Goal: Task Accomplishment & Management: Complete application form

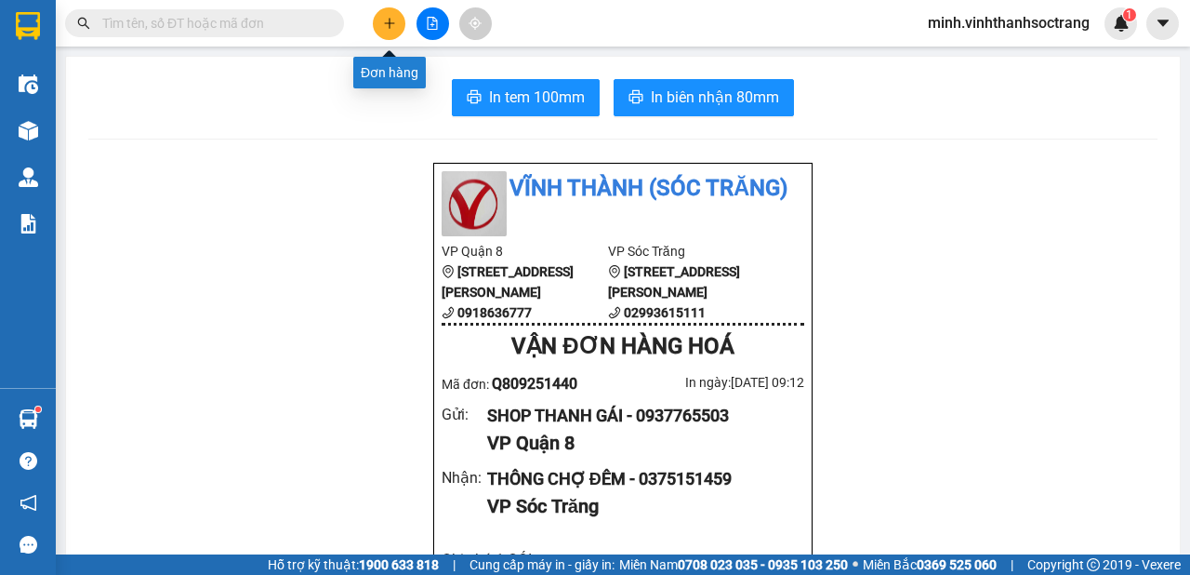
click at [391, 20] on icon "plus" at bounding box center [389, 23] width 13 height 13
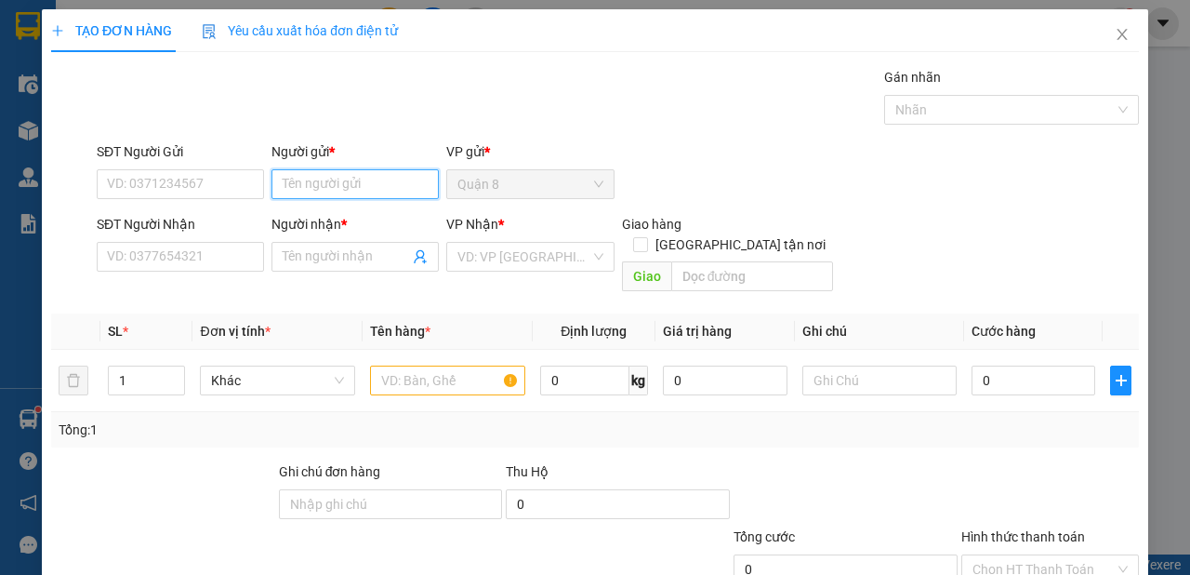
click at [396, 179] on input "Người gửi *" at bounding box center [354, 184] width 167 height 30
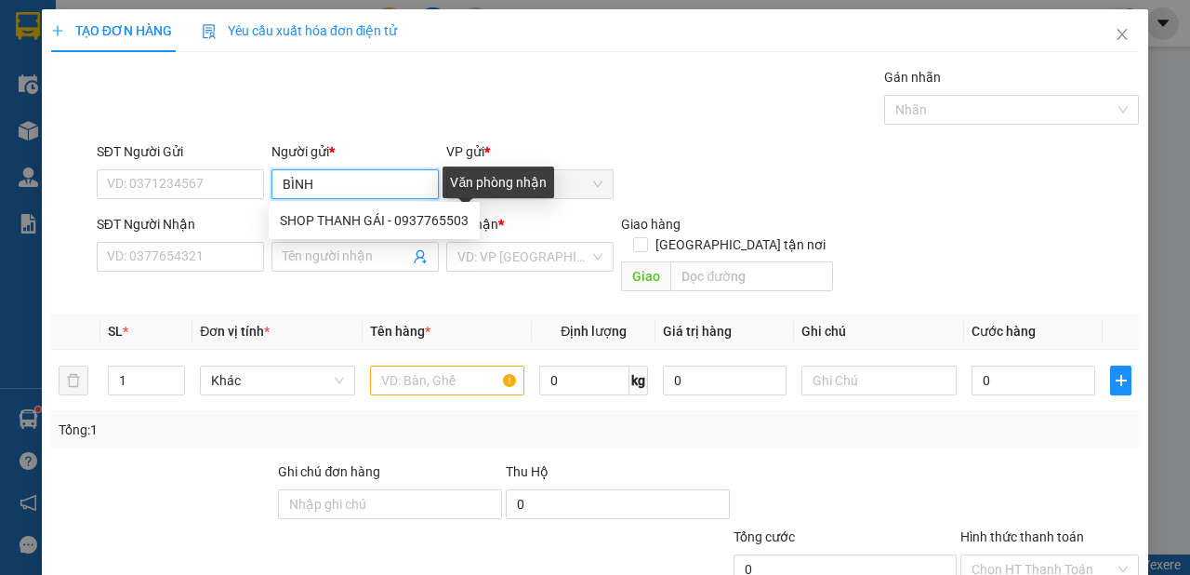
type input "BÌNH"
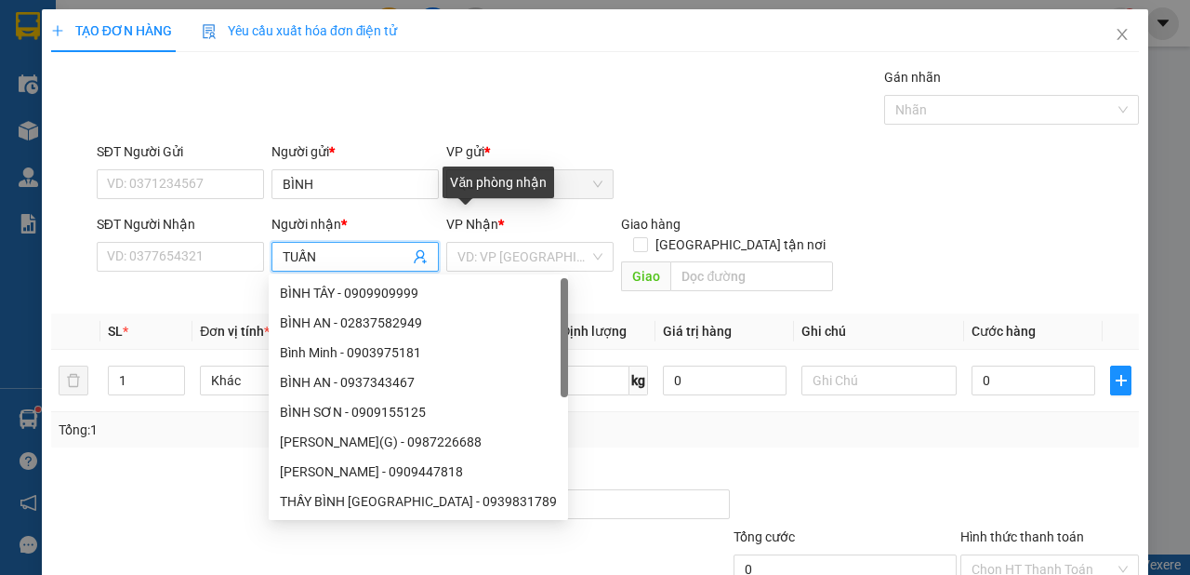
type input "TUẤN"
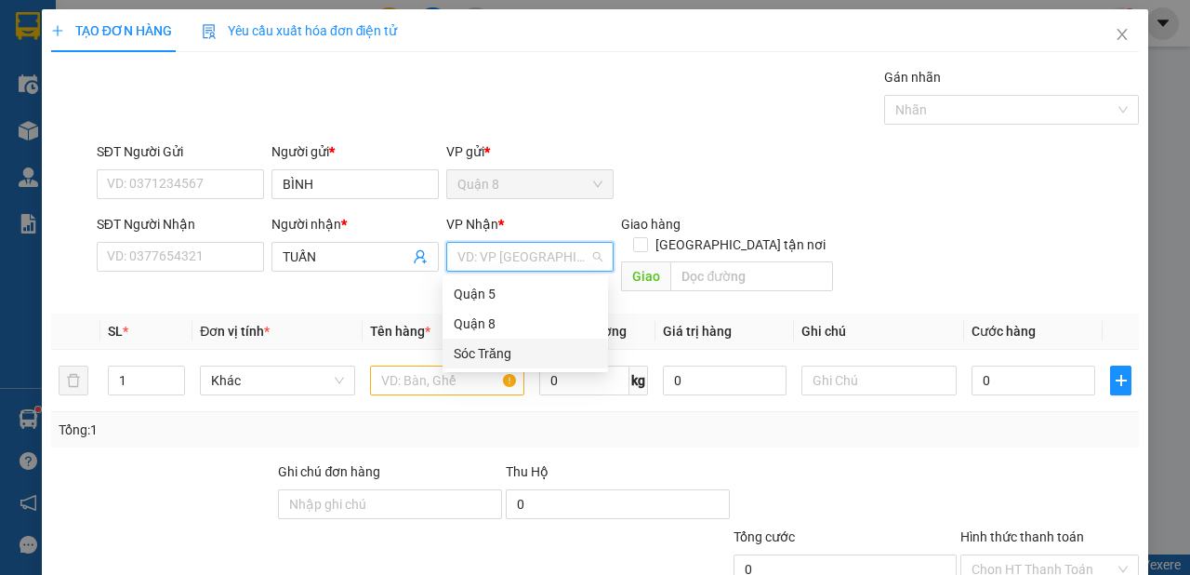
click at [494, 359] on div "Sóc Trăng" at bounding box center [525, 353] width 143 height 20
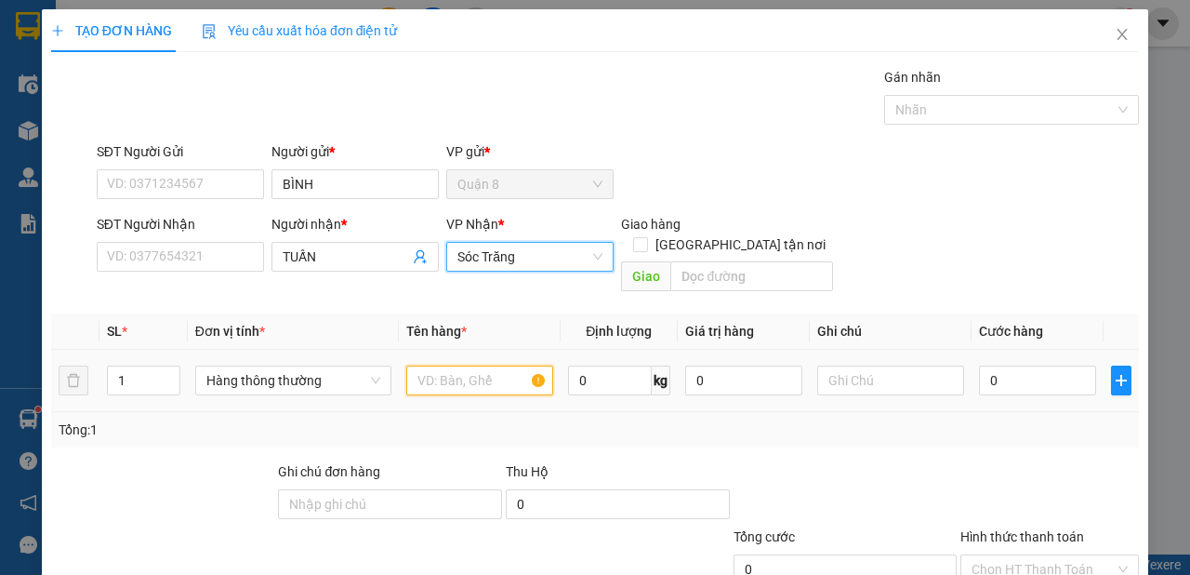
click at [432, 365] on input "text" at bounding box center [479, 380] width 147 height 30
type input "M"
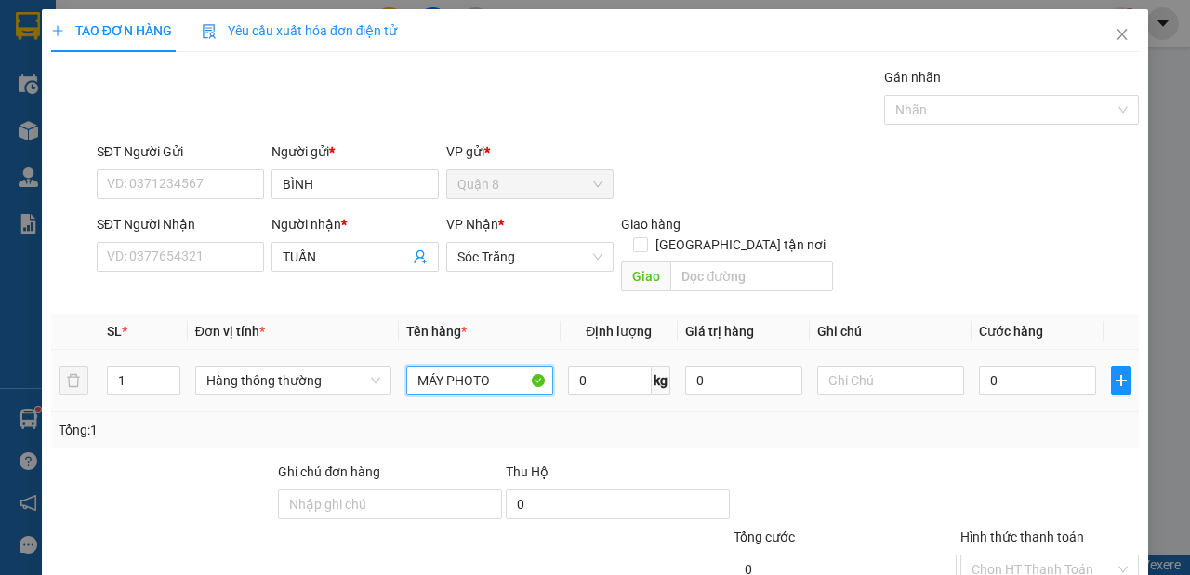
type input "MÁY PHOTO"
type input "100"
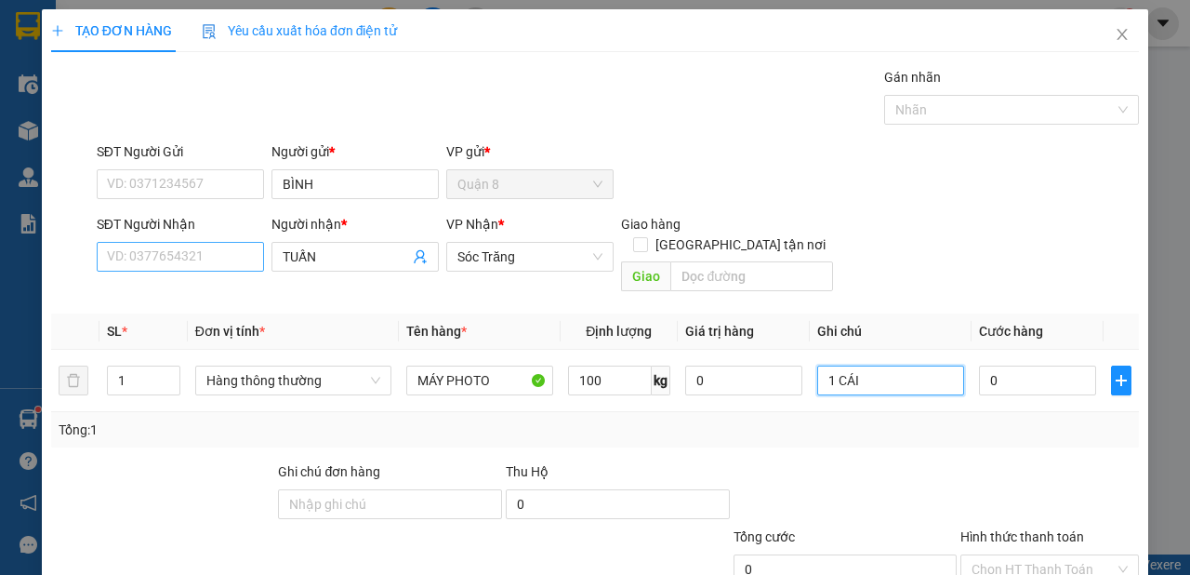
type input "1 CÁI"
click at [199, 258] on input "SĐT Người Nhận" at bounding box center [180, 257] width 167 height 30
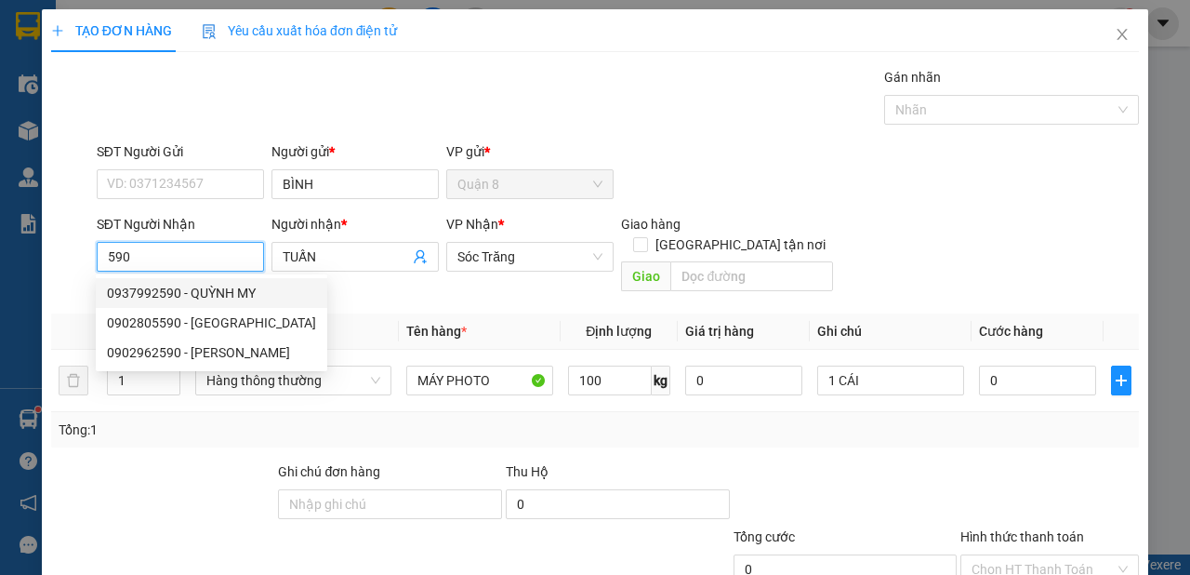
click at [103, 259] on input "590" at bounding box center [180, 257] width 167 height 30
click at [164, 298] on div "0913708590 - TUẤN" at bounding box center [178, 293] width 143 height 20
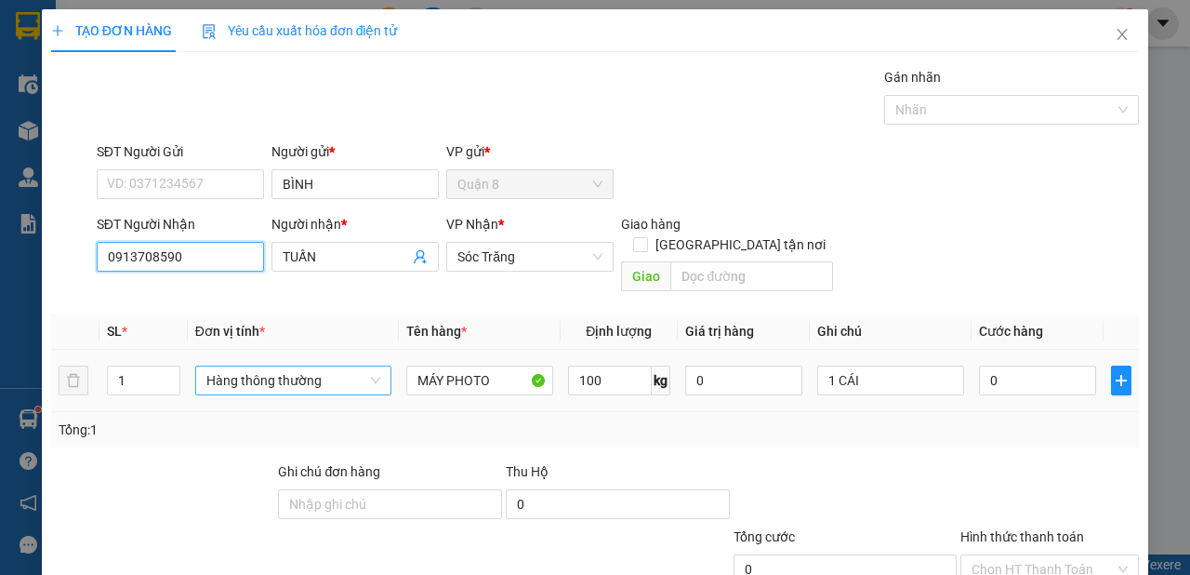
click at [338, 366] on span "Hàng thông thường" at bounding box center [293, 380] width 174 height 28
type input "0913708590"
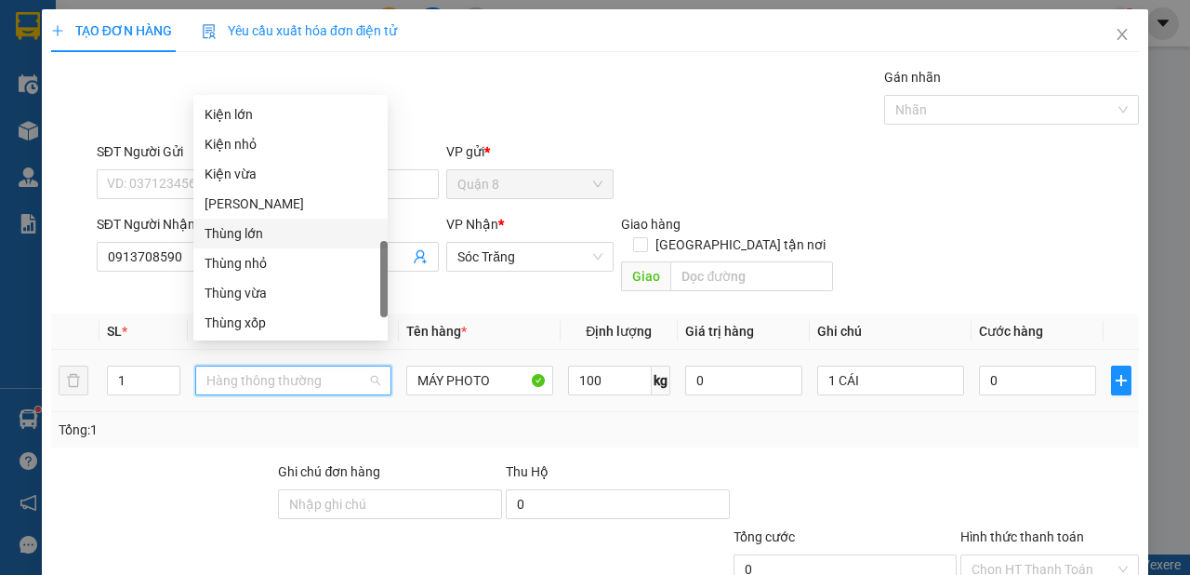
scroll to position [684, 0]
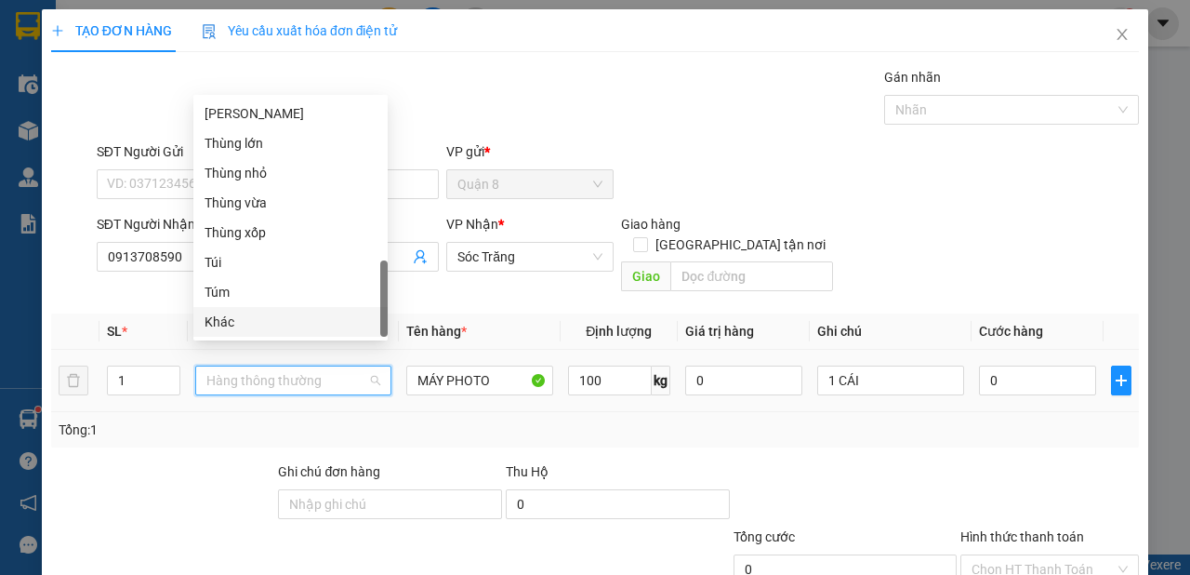
click at [251, 328] on div "Khác" at bounding box center [291, 321] width 172 height 20
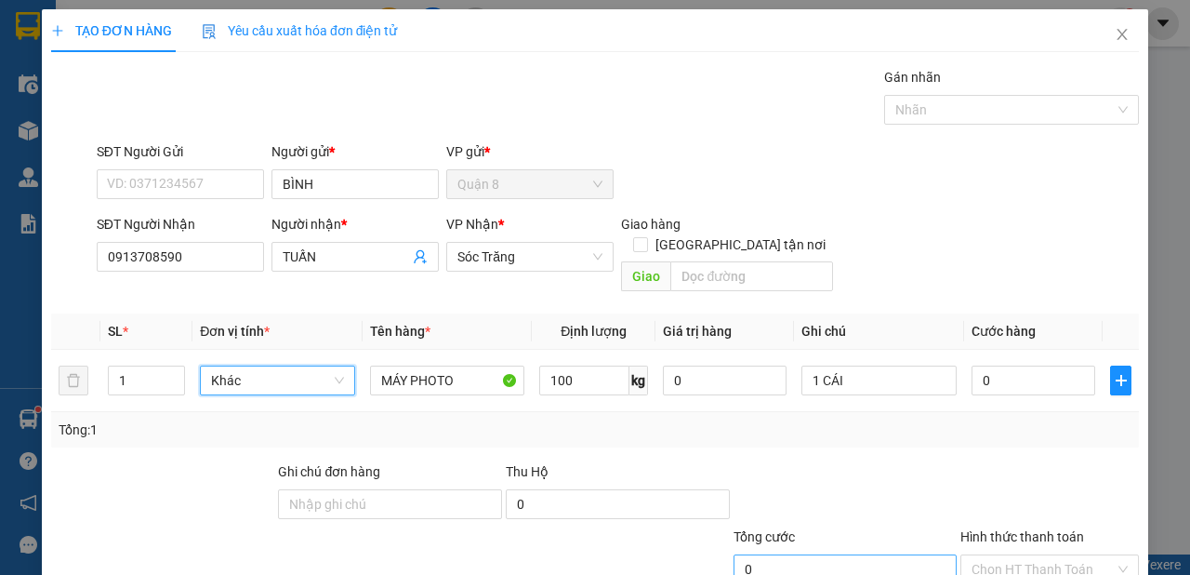
scroll to position [112, 0]
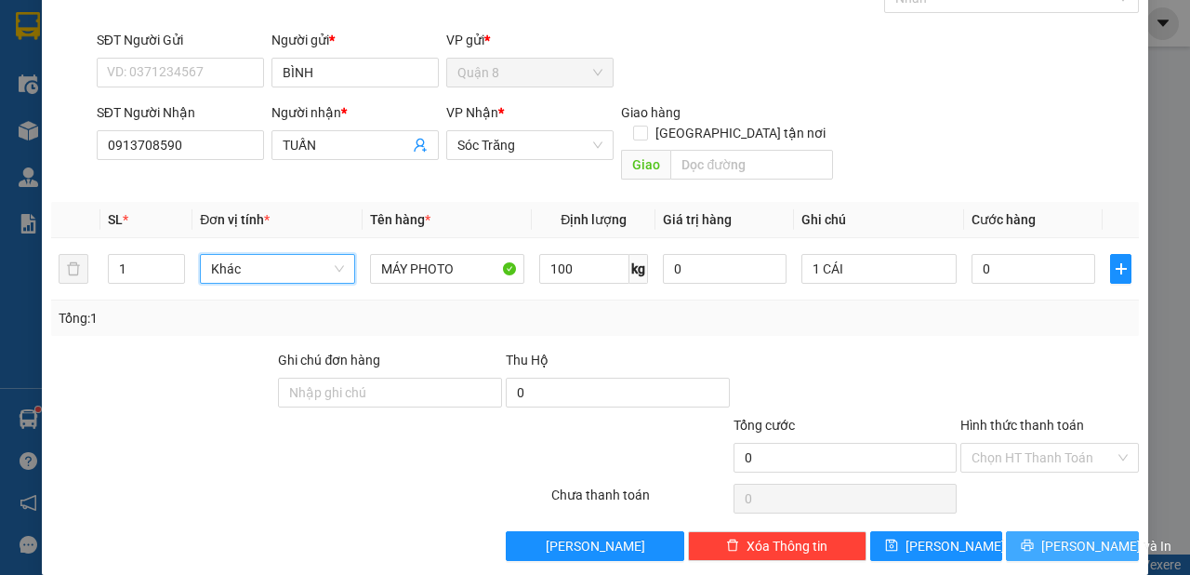
click at [1047, 536] on span "[PERSON_NAME] và In" at bounding box center [1106, 546] width 130 height 20
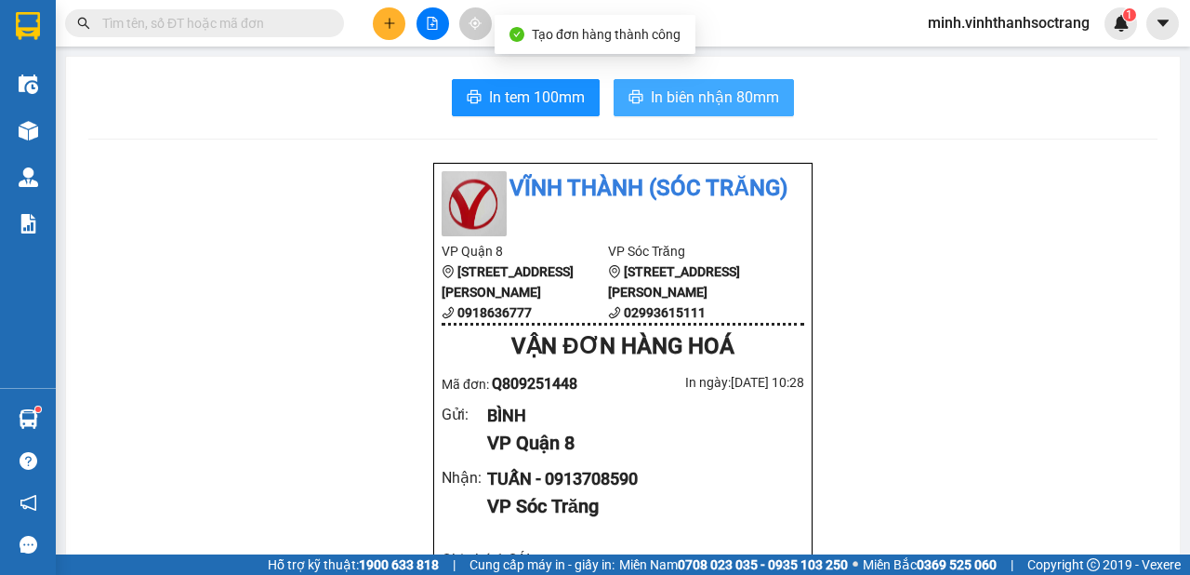
click at [732, 93] on span "In biên nhận 80mm" at bounding box center [715, 97] width 128 height 23
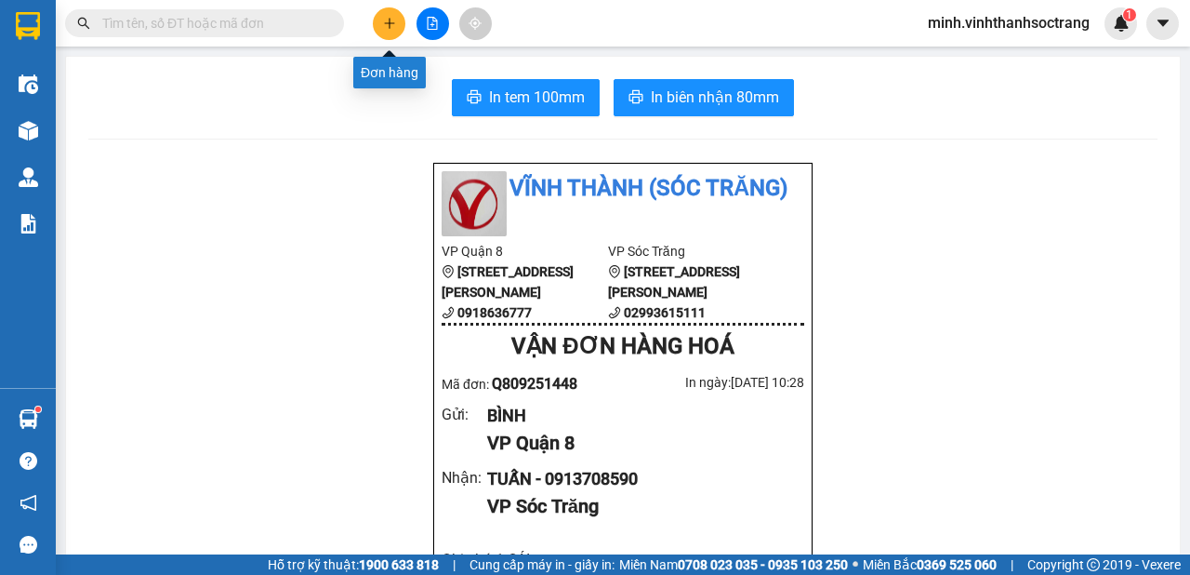
click at [391, 12] on button at bounding box center [389, 23] width 33 height 33
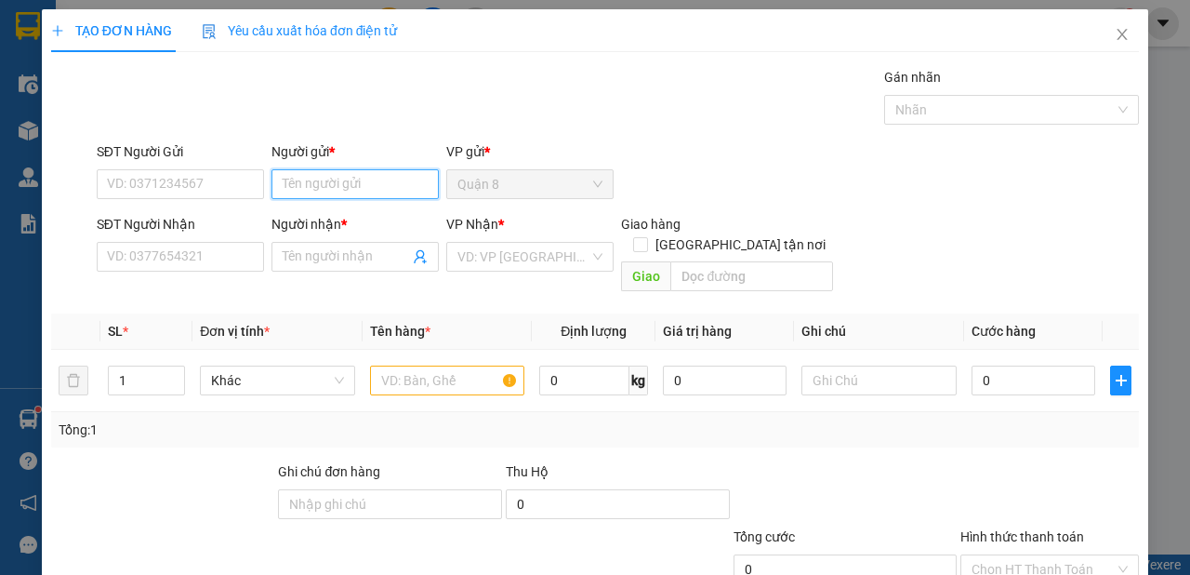
click at [378, 179] on input "Người gửi *" at bounding box center [354, 184] width 167 height 30
type input "DU PHÚC"
type input "H"
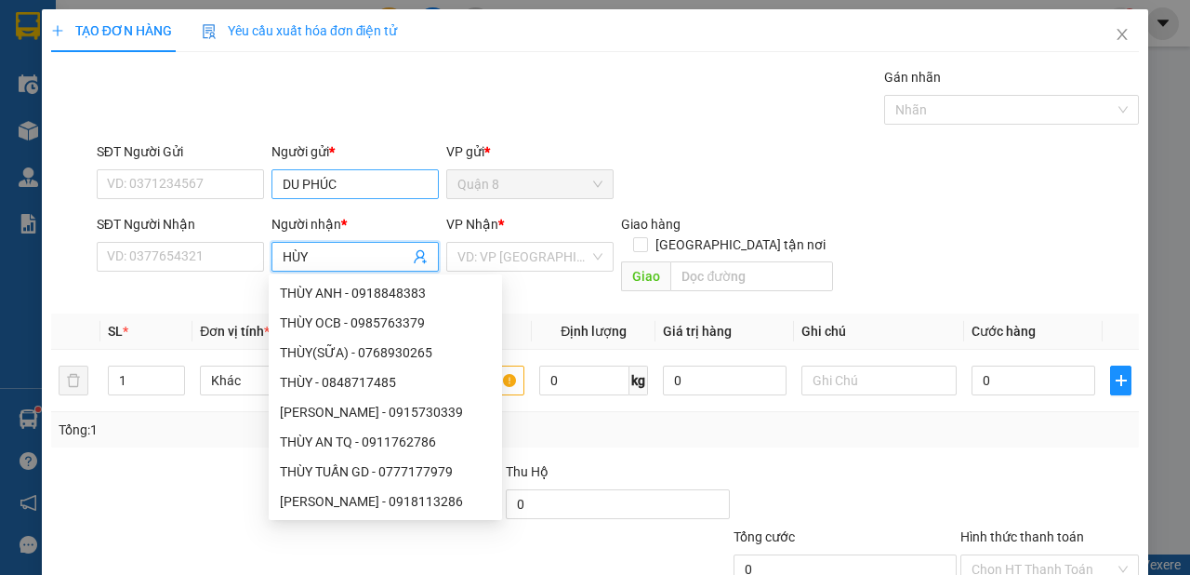
type input "HÙY"
click at [298, 181] on input "DU PHÚC" at bounding box center [354, 184] width 167 height 30
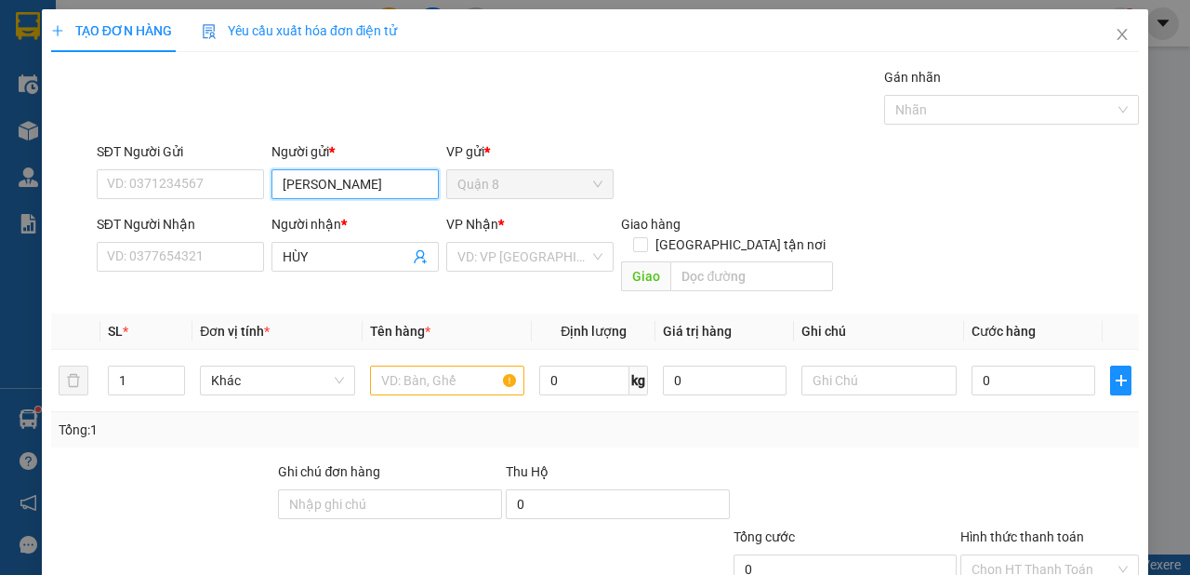
click at [386, 181] on input "[PERSON_NAME]" at bounding box center [354, 184] width 167 height 30
type input "[PERSON_NAME]"
click at [331, 264] on input "HÙY" at bounding box center [346, 256] width 126 height 20
click at [331, 252] on input "HÙYNH" at bounding box center [346, 256] width 126 height 20
type input "H"
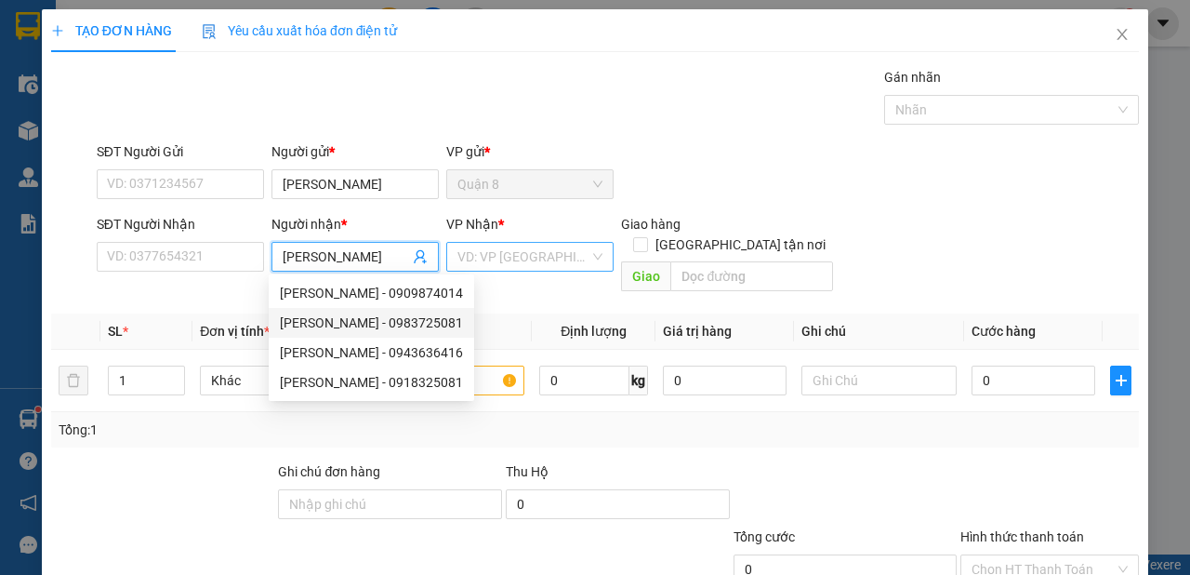
type input "[PERSON_NAME]"
click at [527, 258] on input "search" at bounding box center [523, 257] width 132 height 28
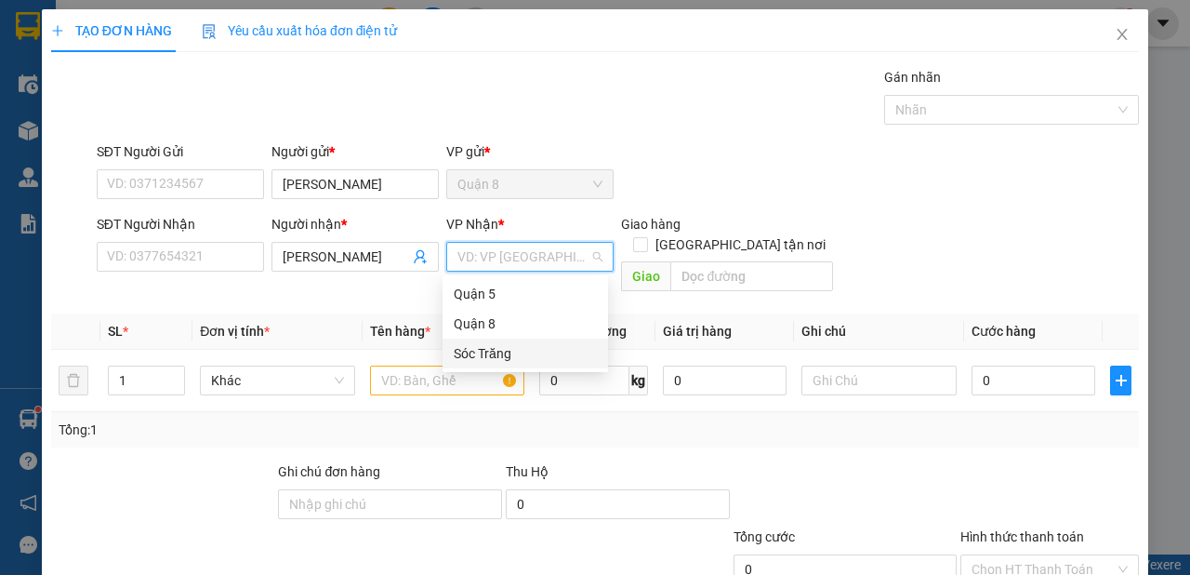
click at [496, 345] on div "Sóc Trăng" at bounding box center [525, 353] width 143 height 20
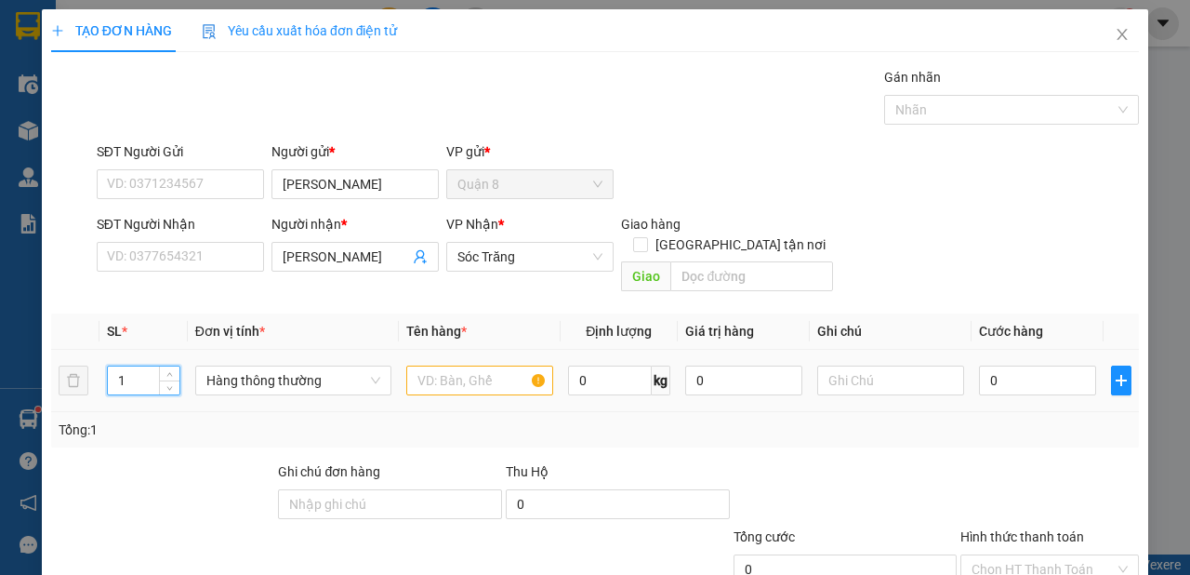
click at [132, 366] on input "1" at bounding box center [144, 380] width 72 height 28
type input "3"
type input "D"
type input "ĐĐ"
type input "60"
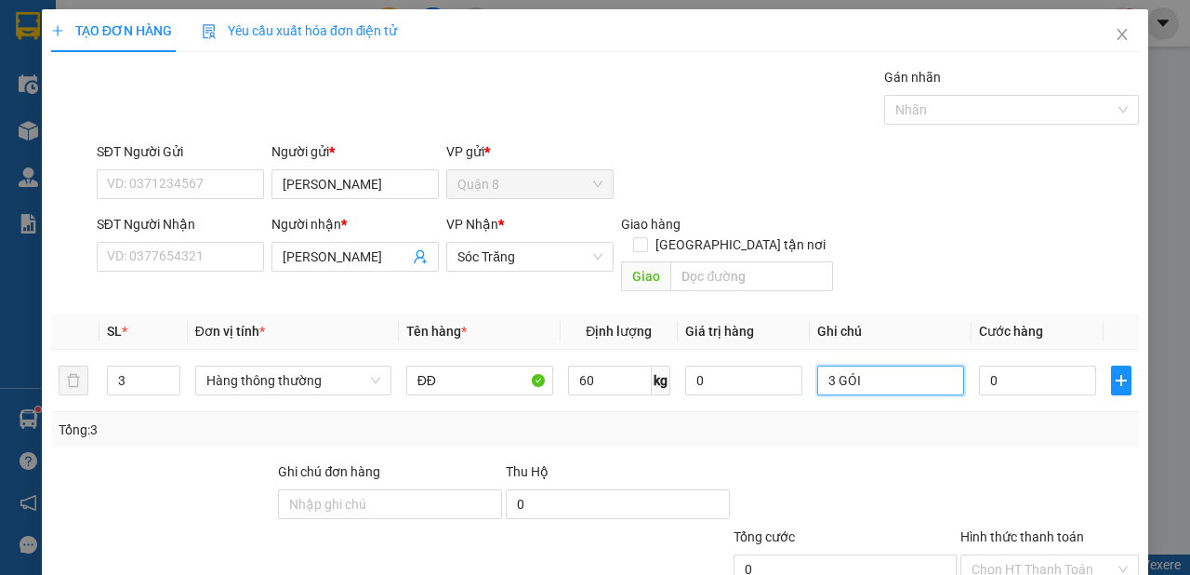
scroll to position [112, 0]
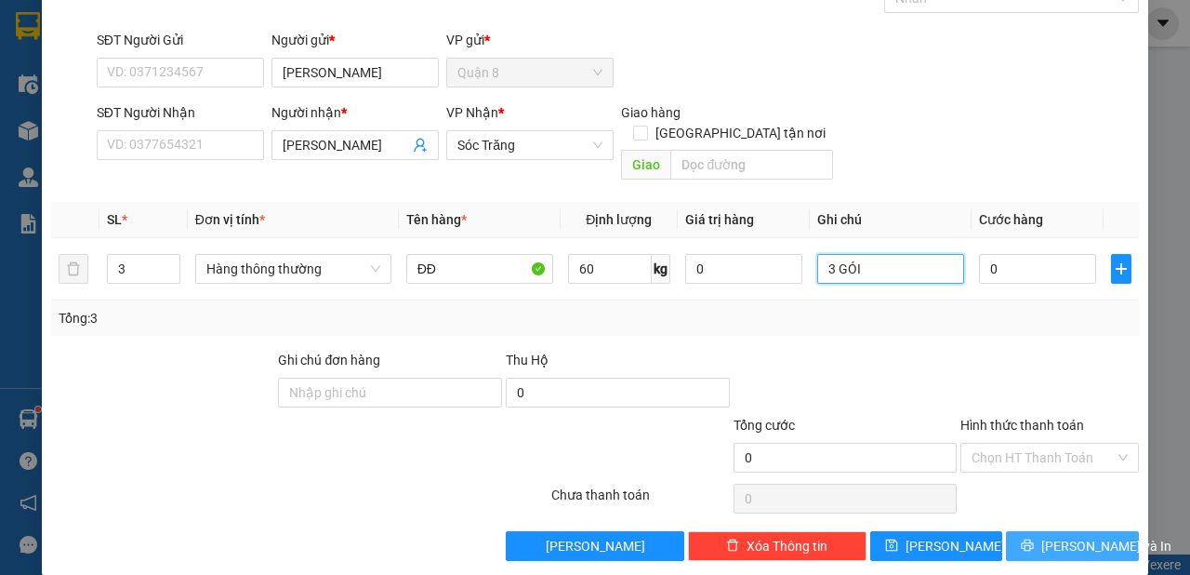
type input "3 GÓI"
click at [1071, 536] on span "[PERSON_NAME] và In" at bounding box center [1106, 546] width 130 height 20
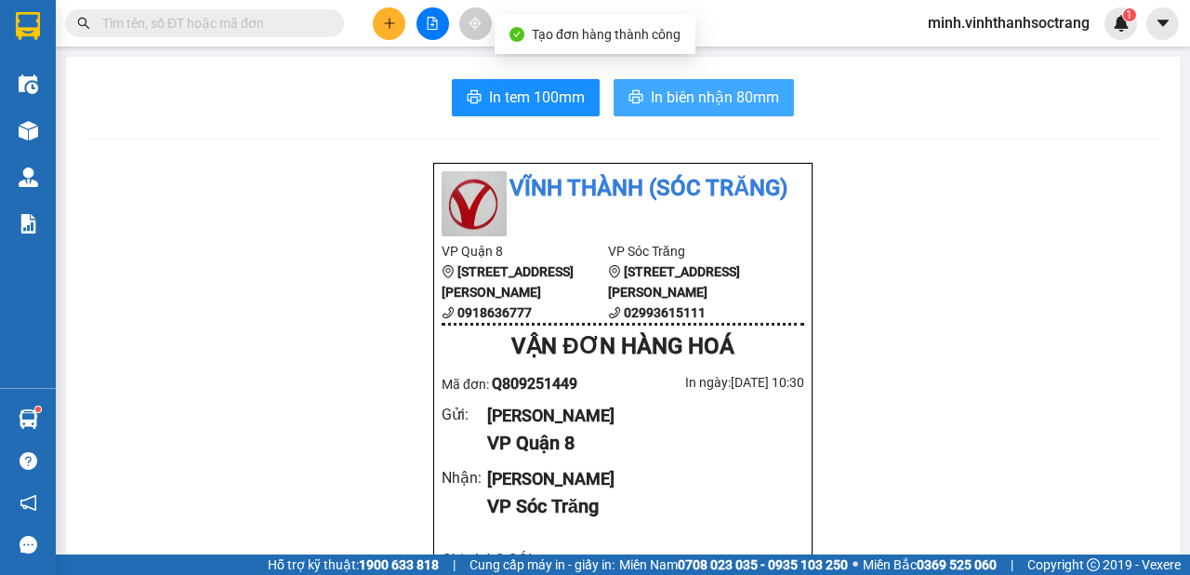
click at [703, 93] on span "In biên nhận 80mm" at bounding box center [715, 97] width 128 height 23
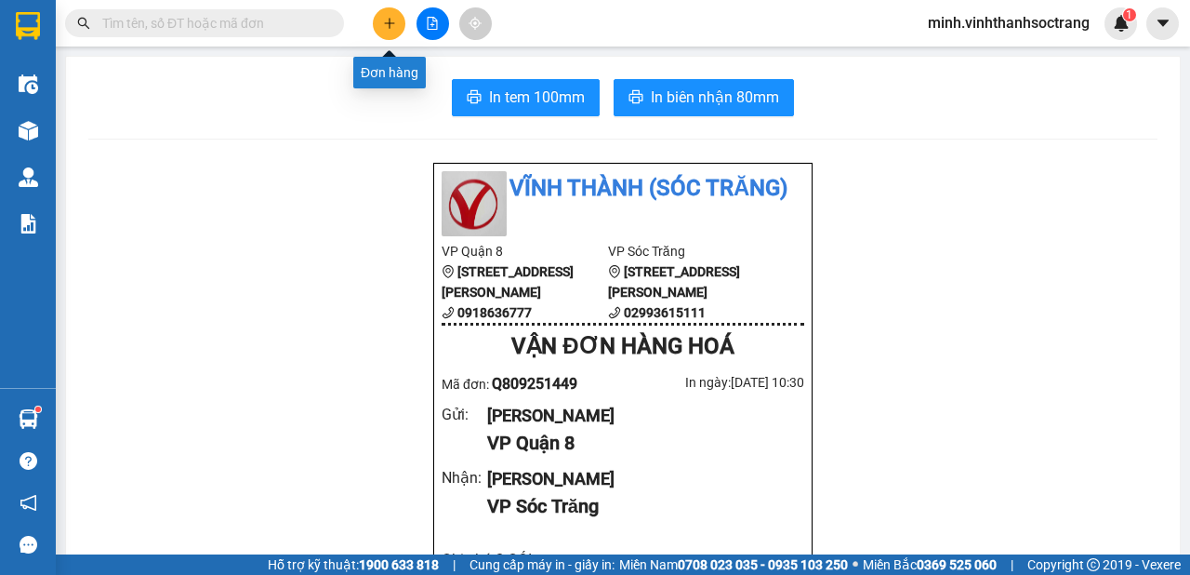
click at [384, 20] on icon "plus" at bounding box center [389, 23] width 13 height 13
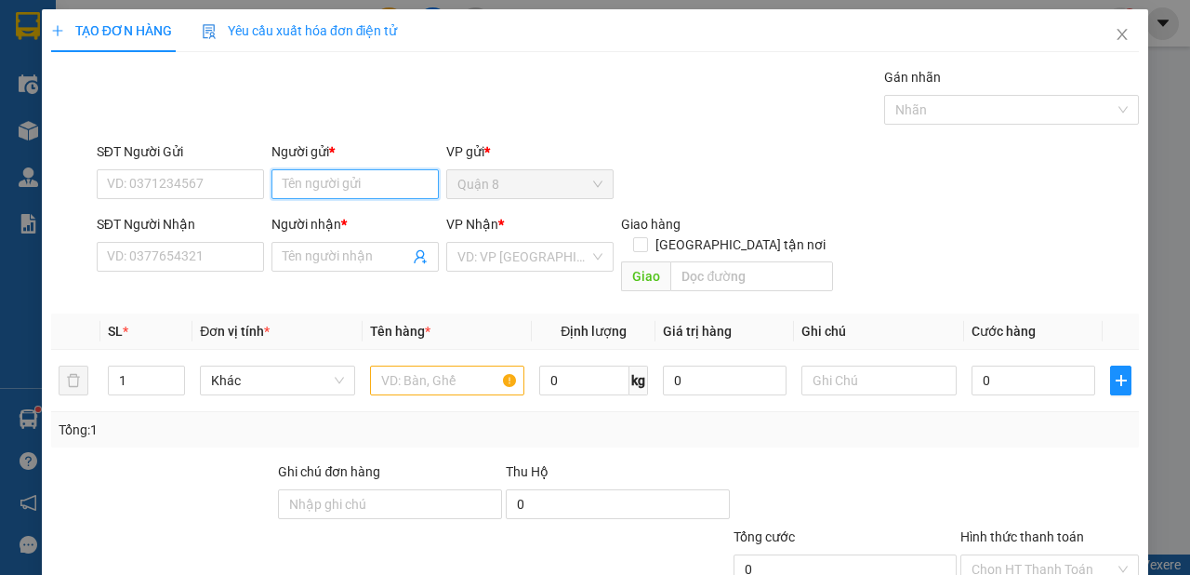
click at [387, 183] on input "Người gửi *" at bounding box center [354, 184] width 167 height 30
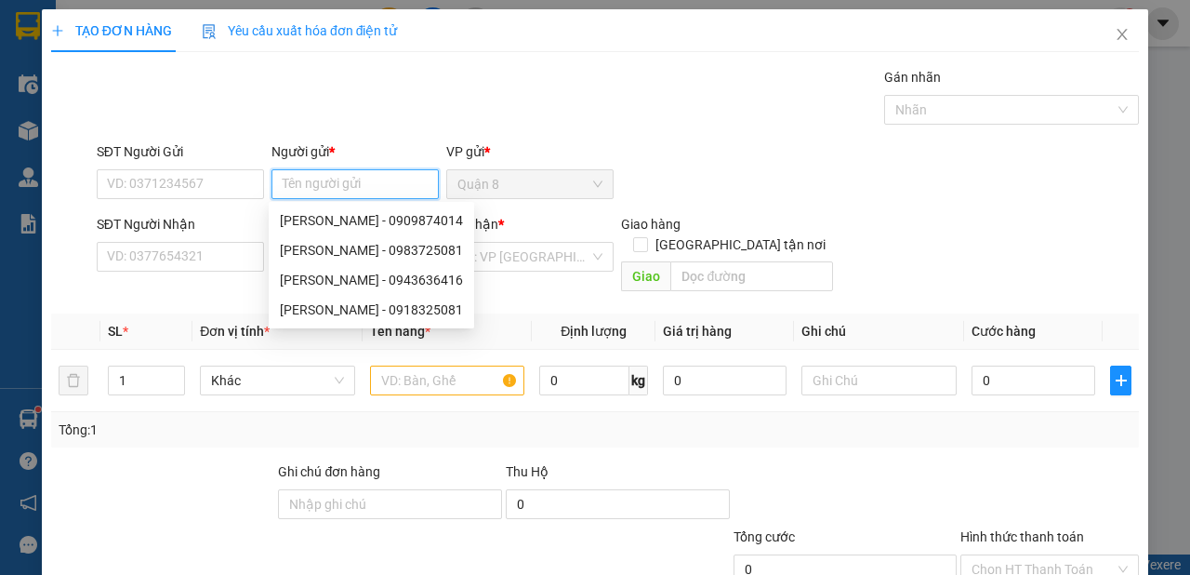
click at [350, 179] on input "Người gửi *" at bounding box center [354, 184] width 167 height 30
type input "SANG"
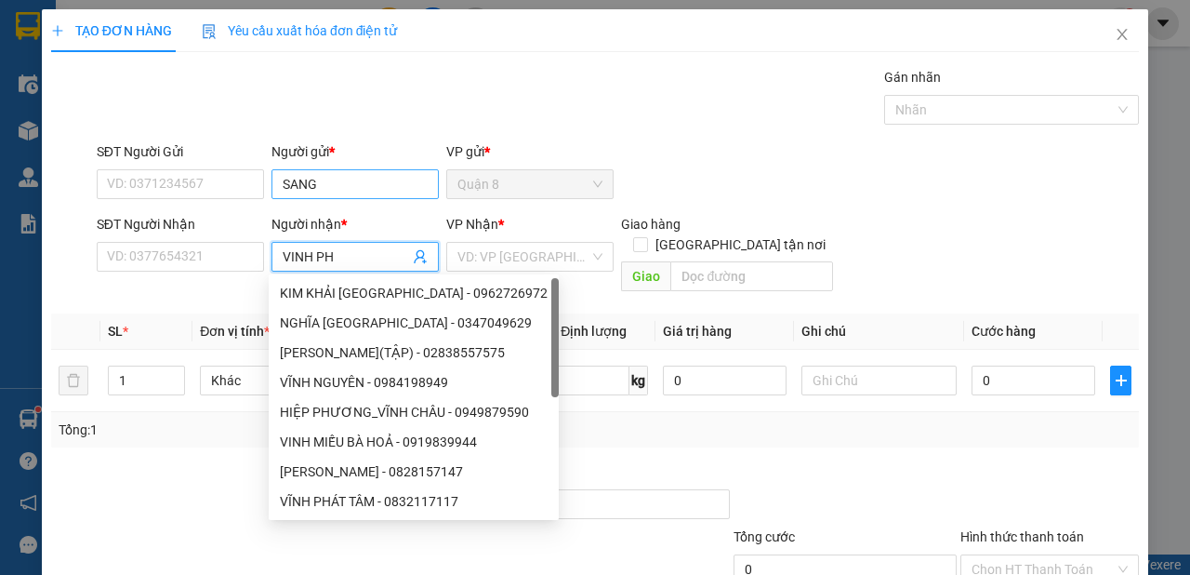
type input "VINH PHÚ"
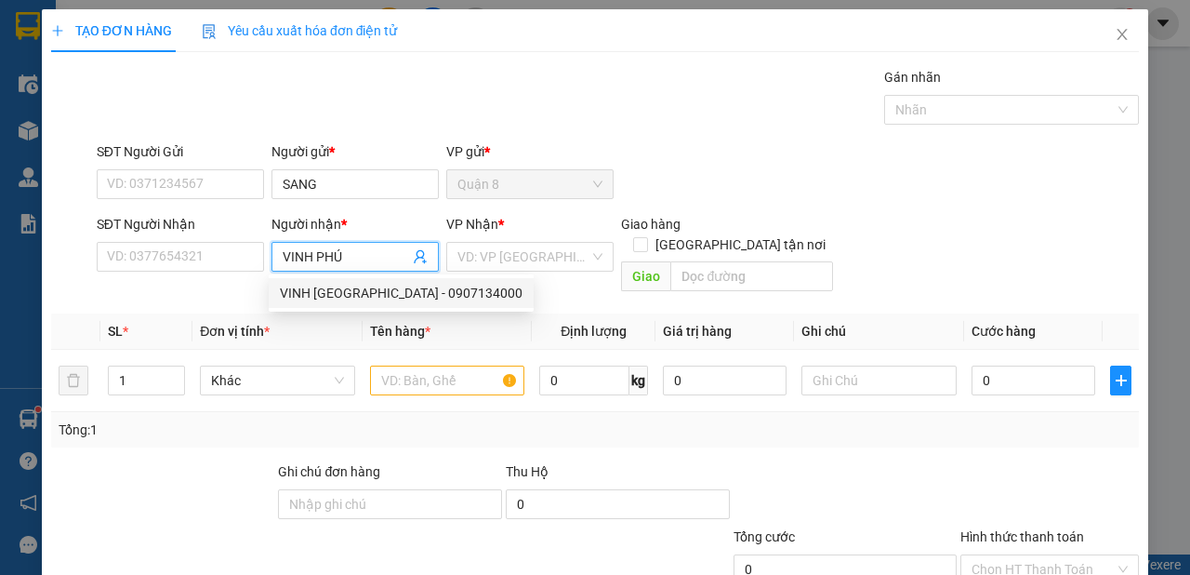
click at [381, 287] on div "VINH [GEOGRAPHIC_DATA] - 0907134000" at bounding box center [401, 293] width 243 height 20
type input "0907134000"
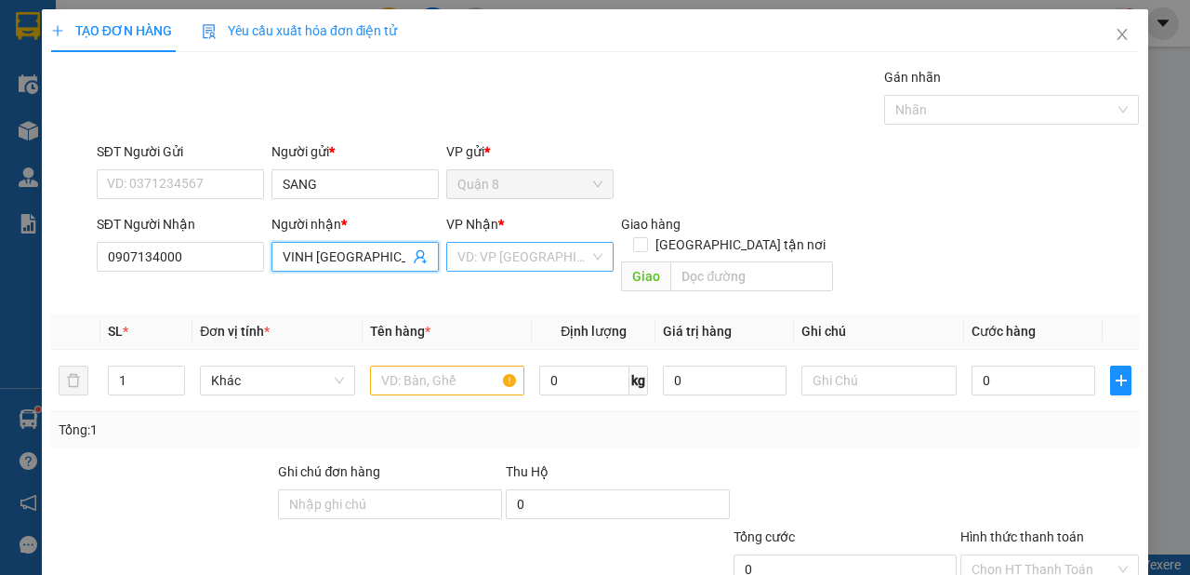
type input "VINH [GEOGRAPHIC_DATA]"
drag, startPoint x: 512, startPoint y: 257, endPoint x: 512, endPoint y: 267, distance: 10.2
click at [513, 260] on input "search" at bounding box center [523, 257] width 132 height 28
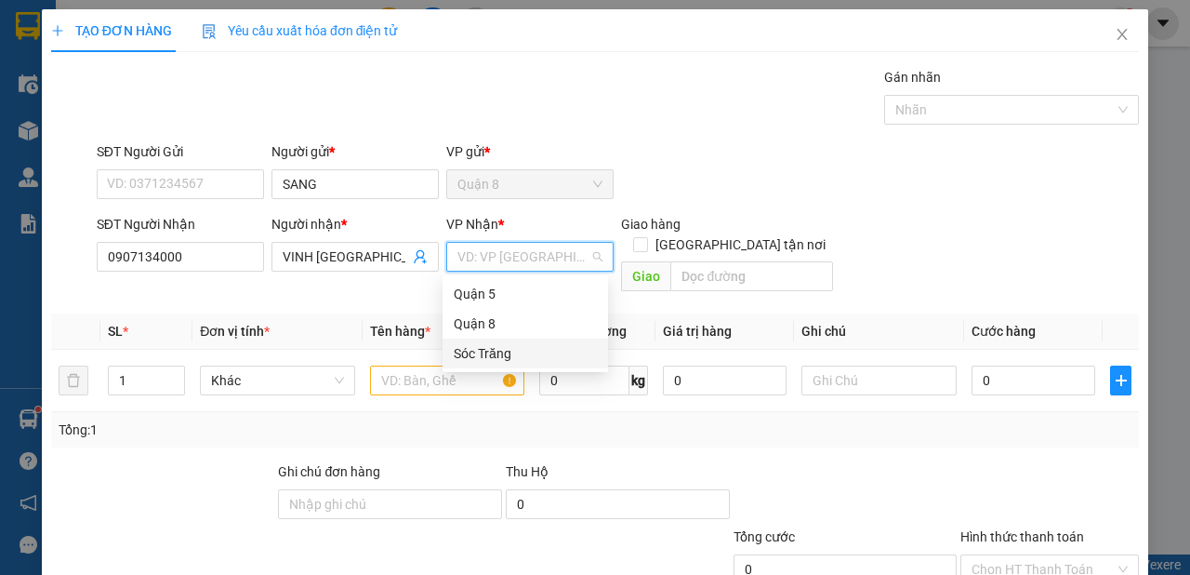
click at [491, 350] on div "Sóc Trăng" at bounding box center [525, 353] width 143 height 20
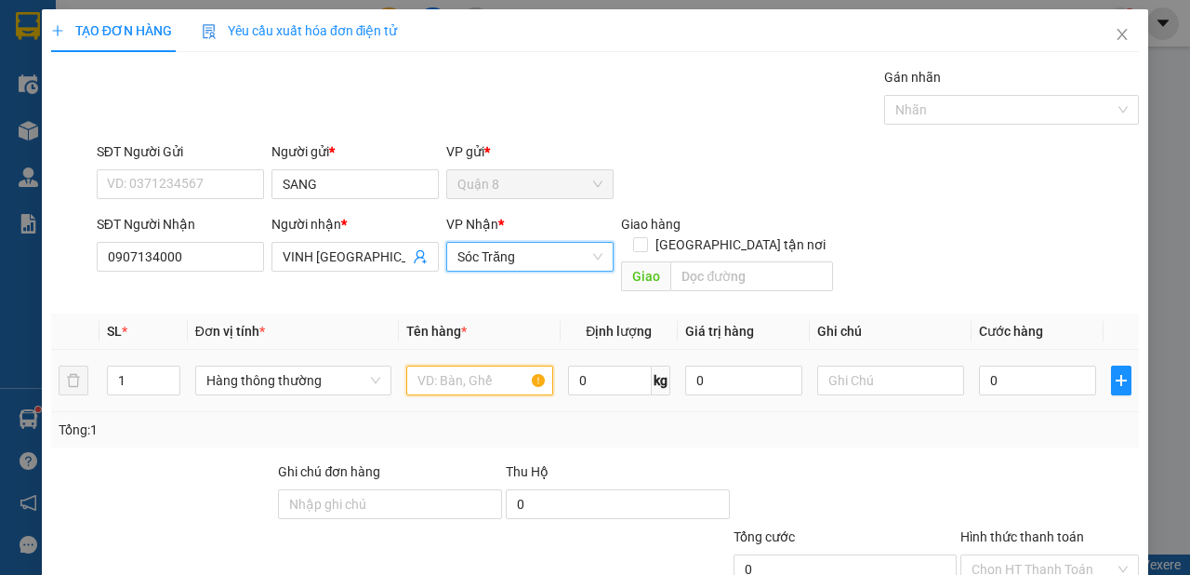
click at [457, 365] on input "text" at bounding box center [479, 380] width 147 height 30
type input "QA"
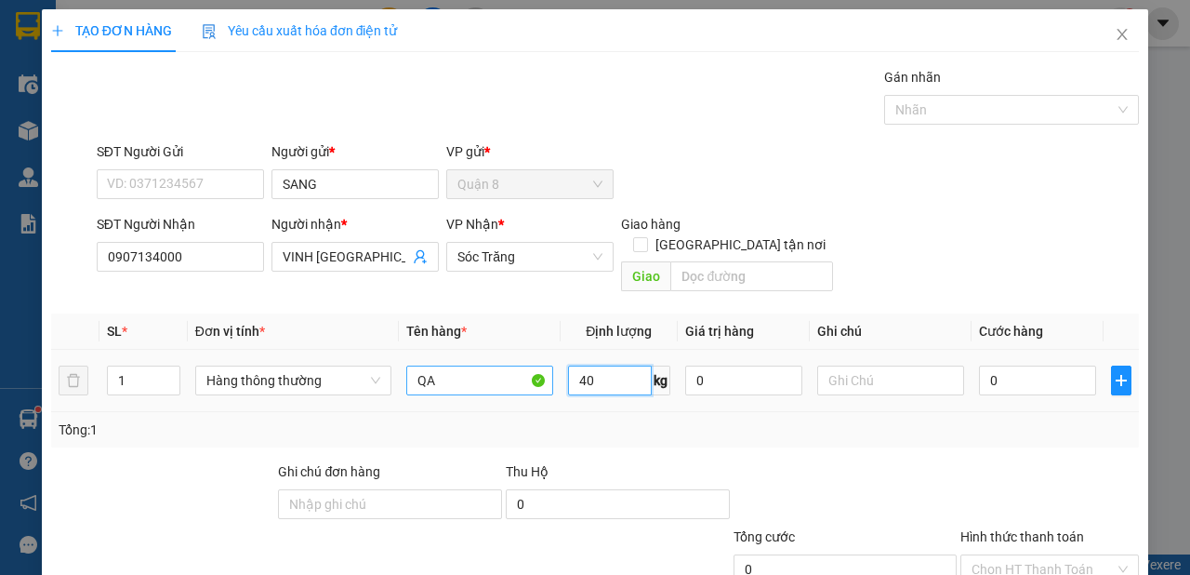
type input "40"
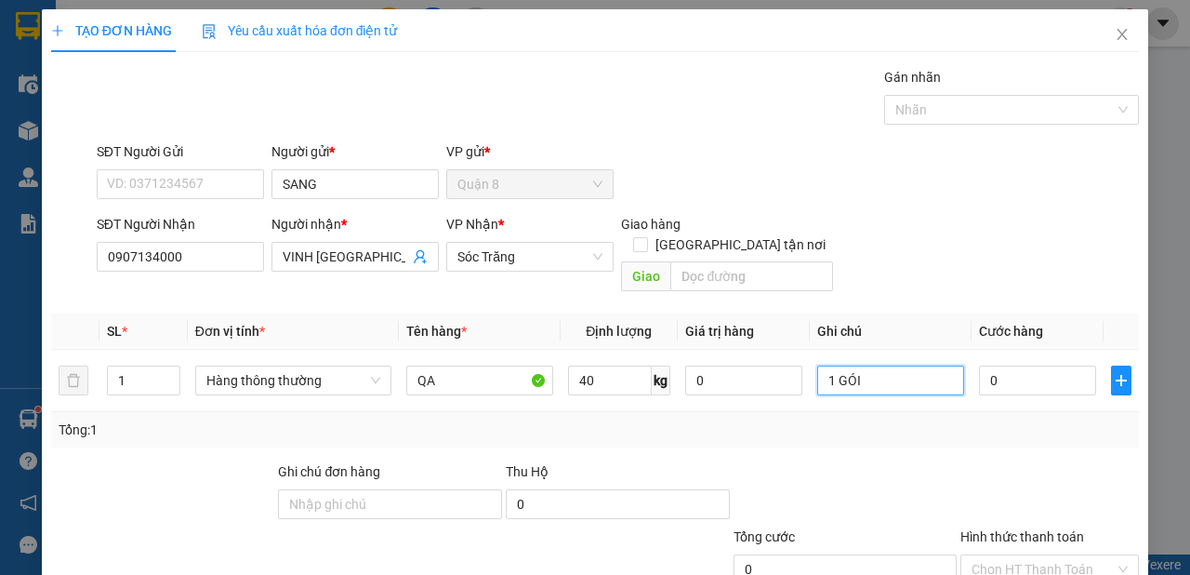
scroll to position [112, 0]
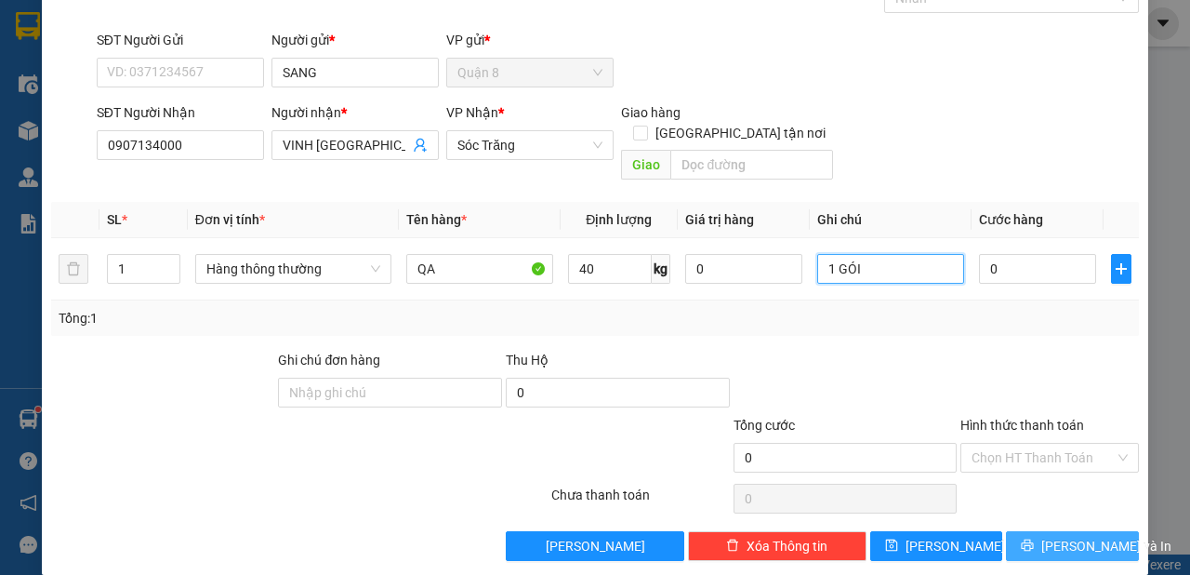
type input "1 GÓI"
click at [1051, 536] on span "[PERSON_NAME] và In" at bounding box center [1106, 546] width 130 height 20
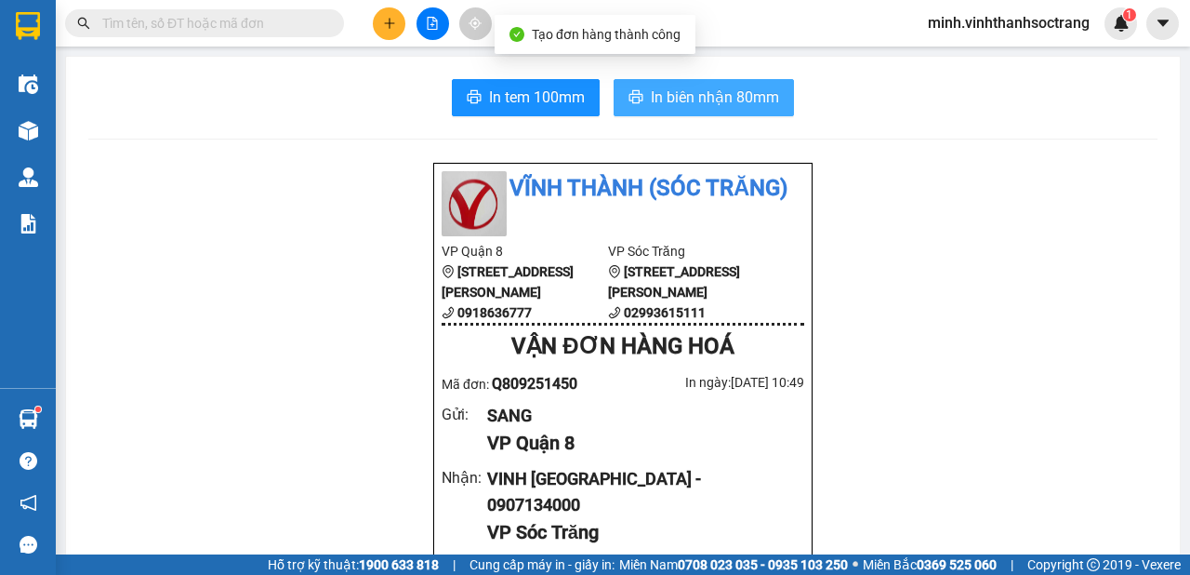
click at [712, 93] on span "In biên nhận 80mm" at bounding box center [715, 97] width 128 height 23
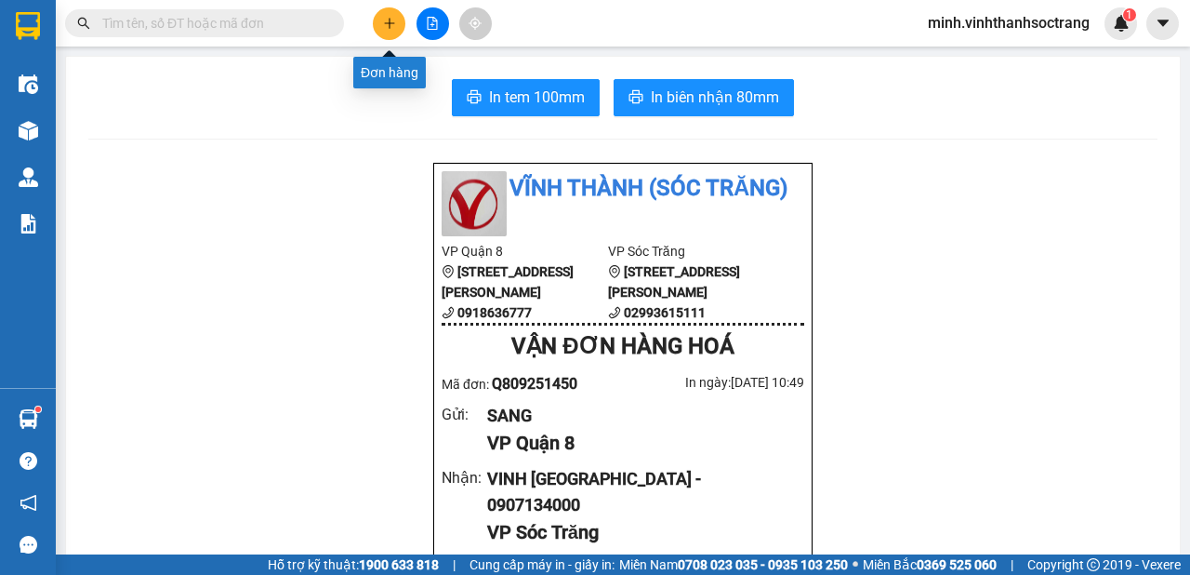
click at [386, 22] on icon "plus" at bounding box center [389, 22] width 10 height 1
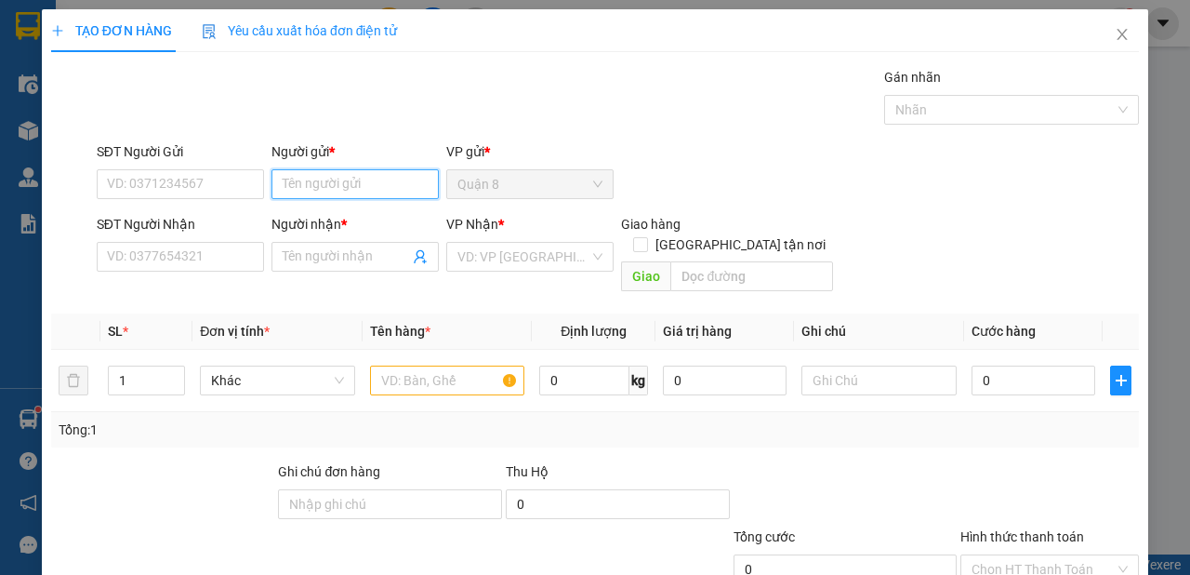
click at [387, 193] on input "Người gửi *" at bounding box center [354, 184] width 167 height 30
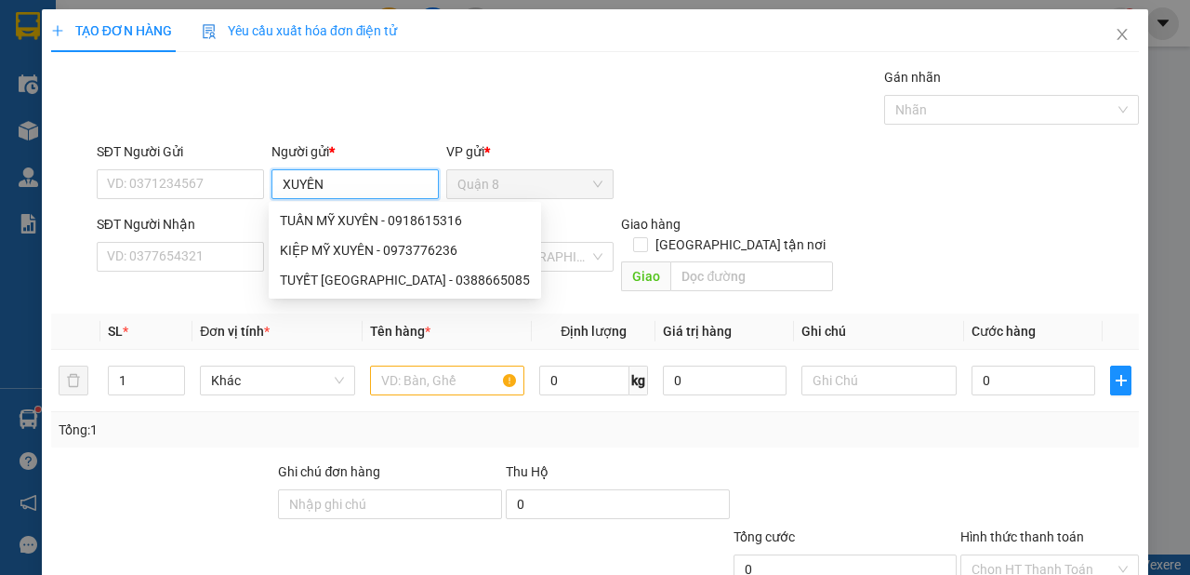
type input "XUYÊN("
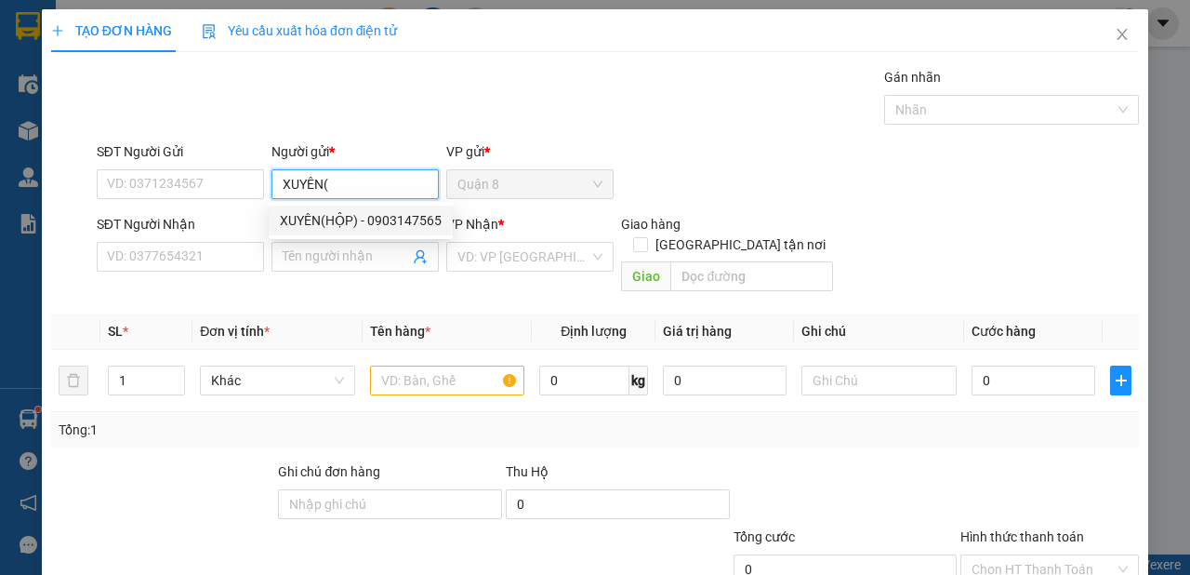
drag, startPoint x: 371, startPoint y: 217, endPoint x: 415, endPoint y: 234, distance: 47.1
click at [374, 218] on div "XUYÊN(HỘP) - 0903147565" at bounding box center [361, 220] width 162 height 20
type input "0903147565"
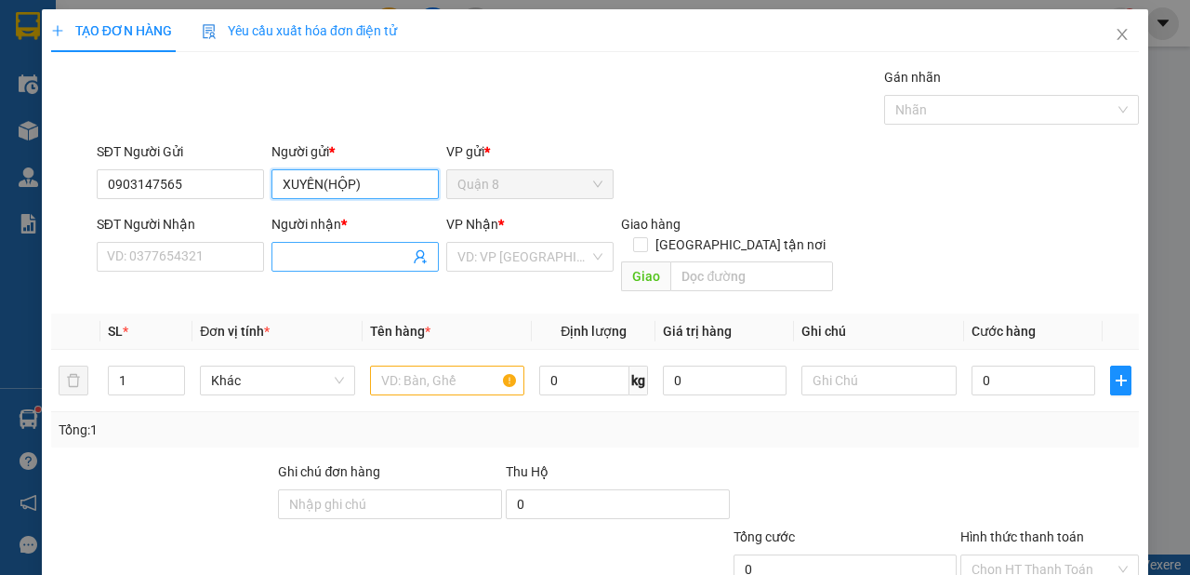
type input "XUYÊN(HỘP)"
click at [415, 256] on icon "user-add" at bounding box center [420, 257] width 12 height 14
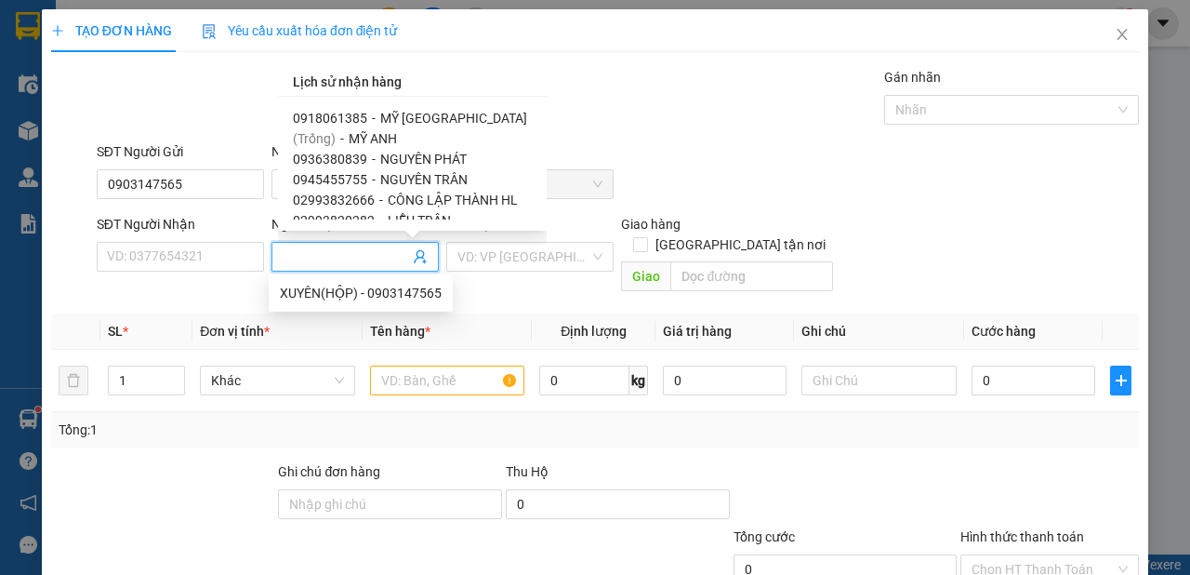
click at [374, 135] on span "MỸ ANH" at bounding box center [373, 138] width 48 height 15
type input "MỸ ANH"
type input "06"
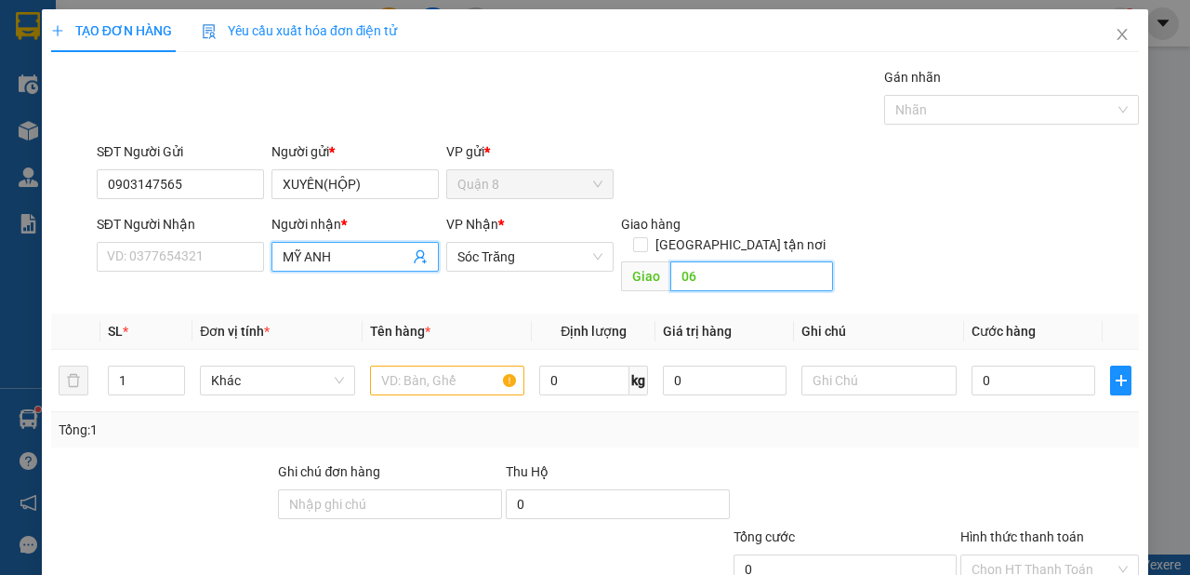
click at [710, 263] on input "06" at bounding box center [751, 276] width 162 height 30
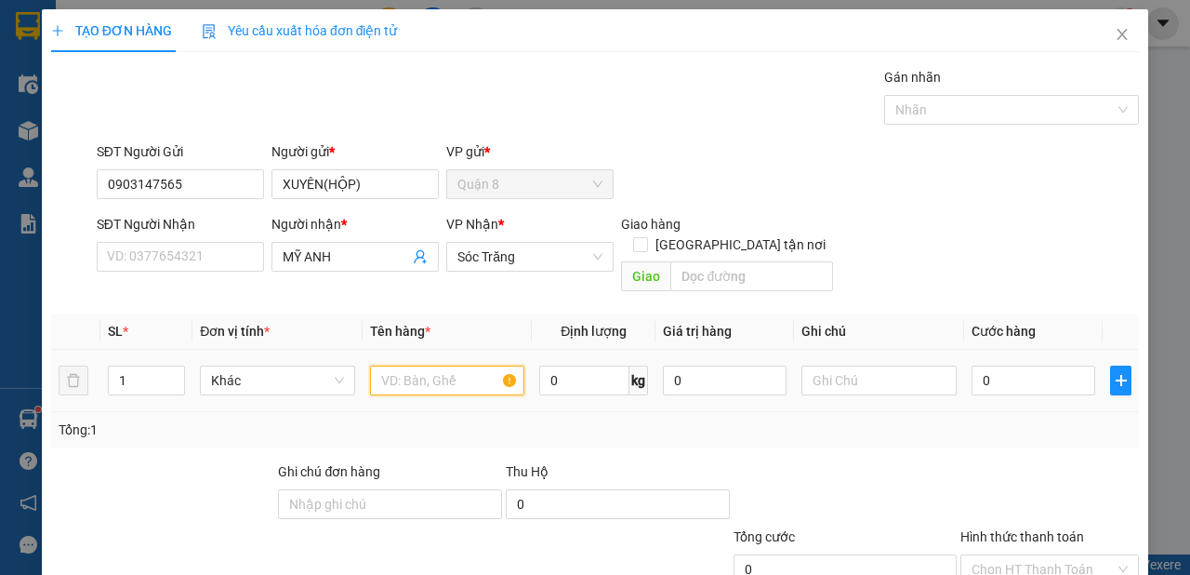
click at [400, 365] on input "text" at bounding box center [447, 380] width 155 height 30
type input "HỘP BÁNH"
click at [134, 366] on input "1" at bounding box center [147, 380] width 76 height 28
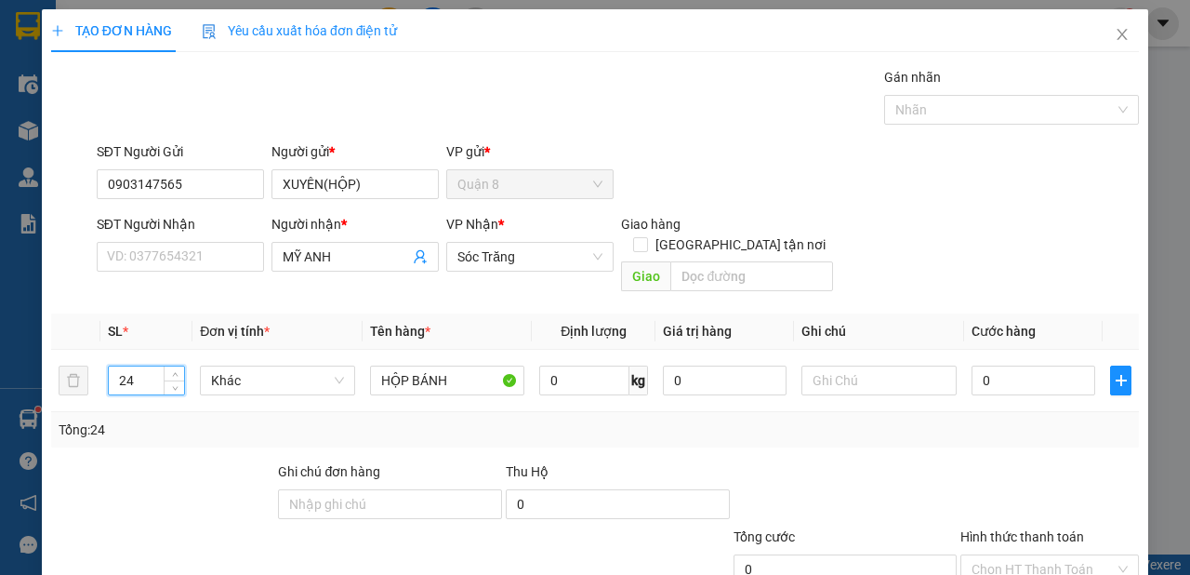
type input "24"
type input "360"
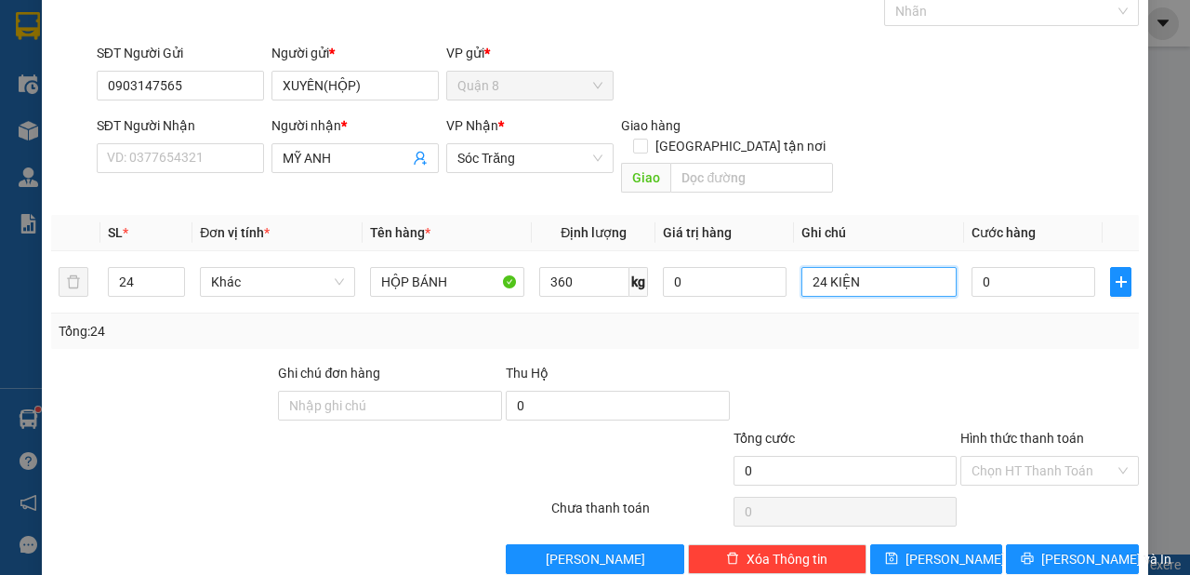
scroll to position [112, 0]
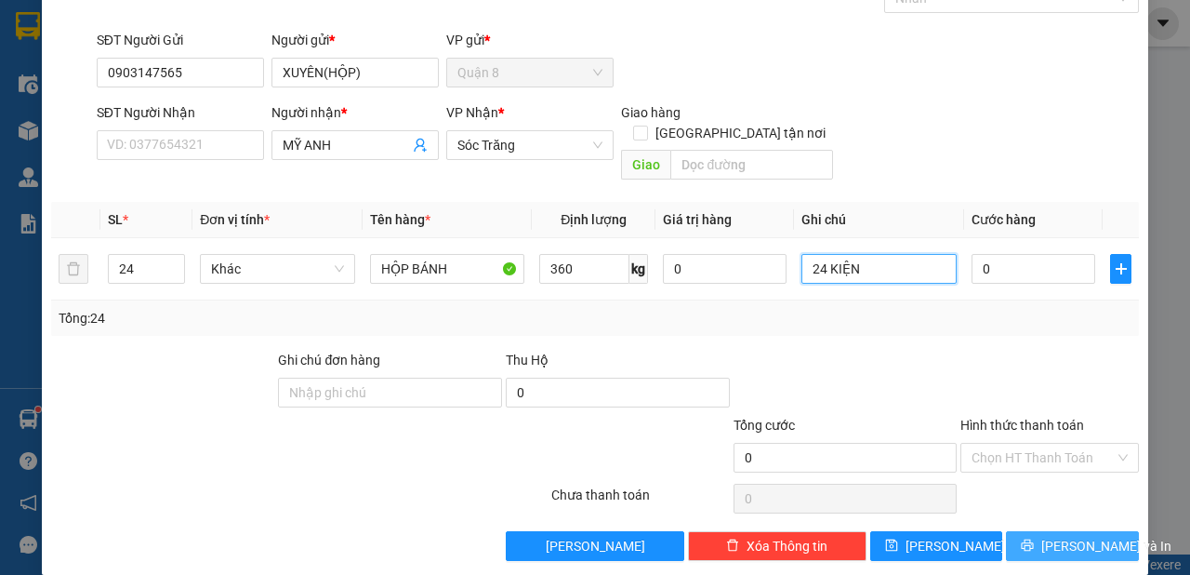
type input "24 KIỆN"
click at [1057, 536] on span "[PERSON_NAME] và In" at bounding box center [1106, 546] width 130 height 20
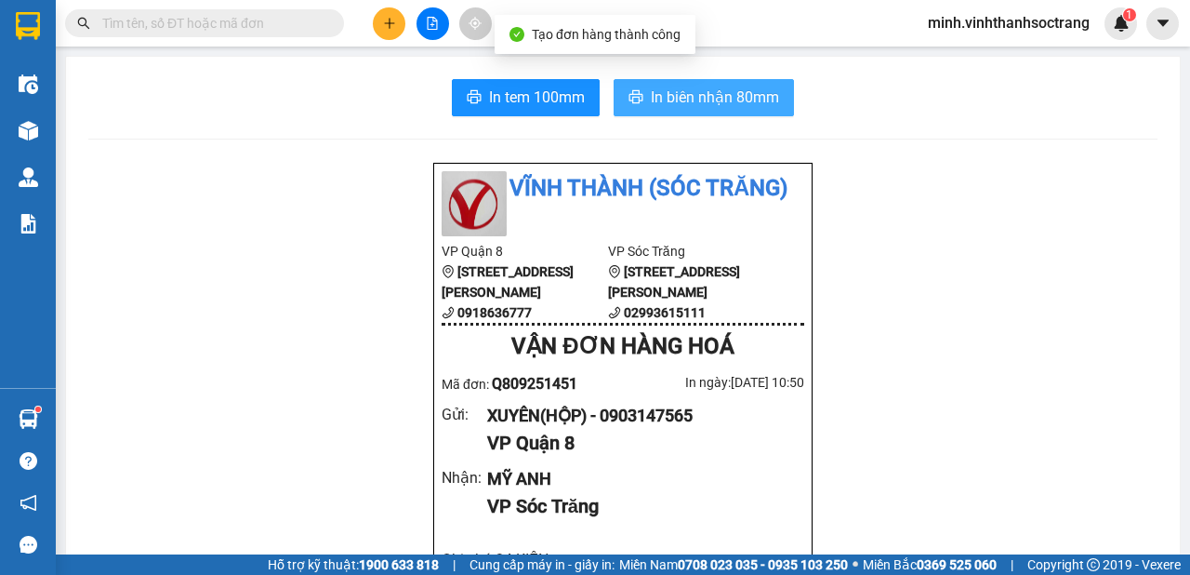
click at [715, 94] on span "In biên nhận 80mm" at bounding box center [715, 97] width 128 height 23
click at [738, 92] on span "In biên nhận 80mm" at bounding box center [715, 97] width 128 height 23
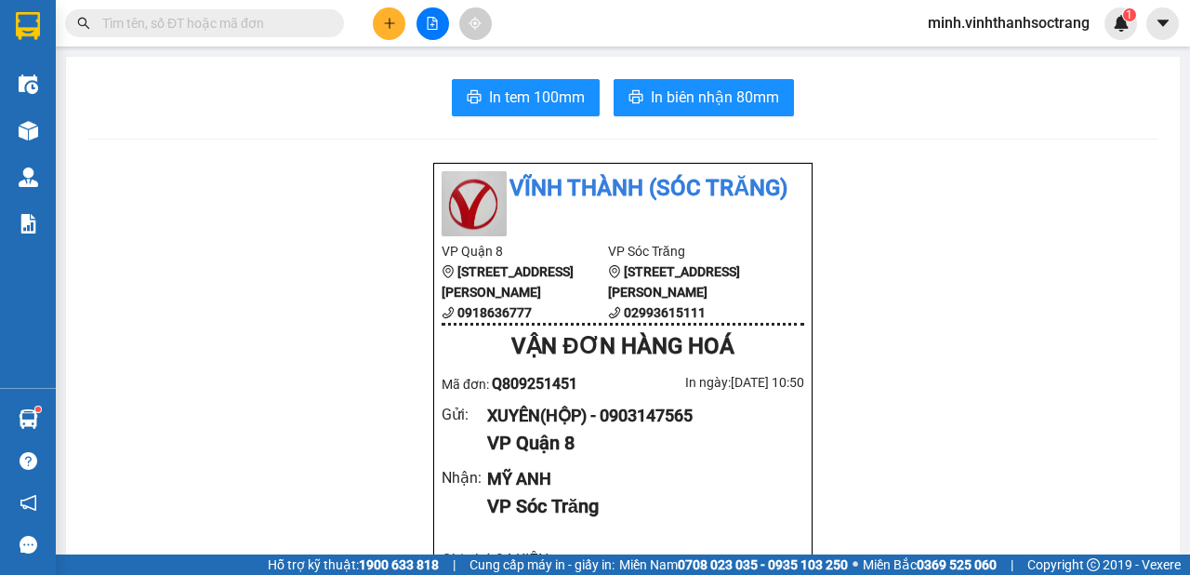
scroll to position [198, 0]
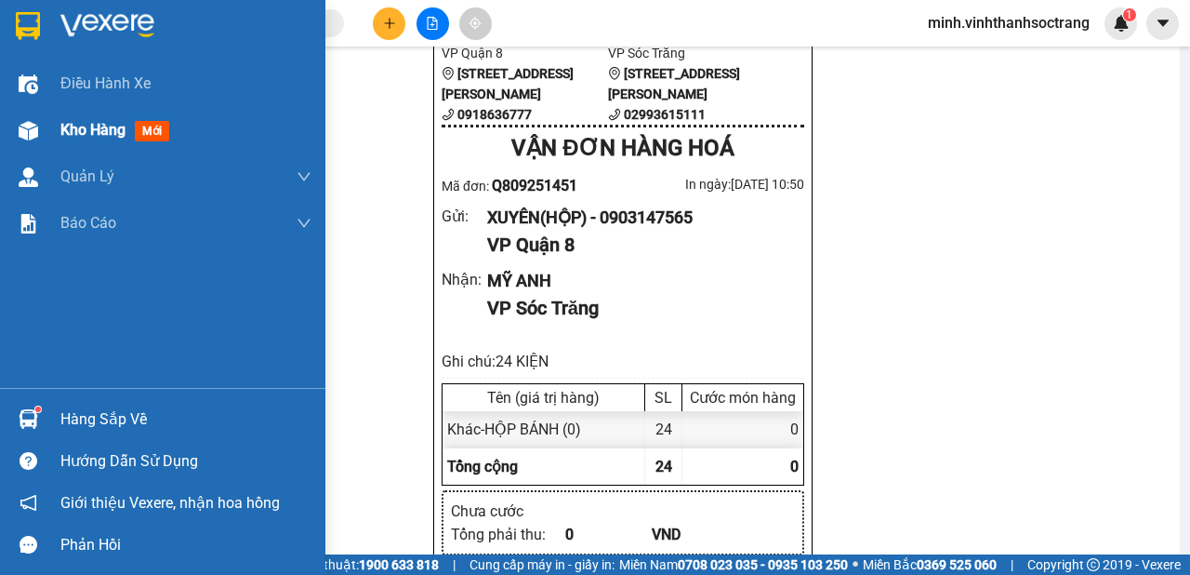
click at [110, 134] on span "Kho hàng" at bounding box center [92, 130] width 65 height 18
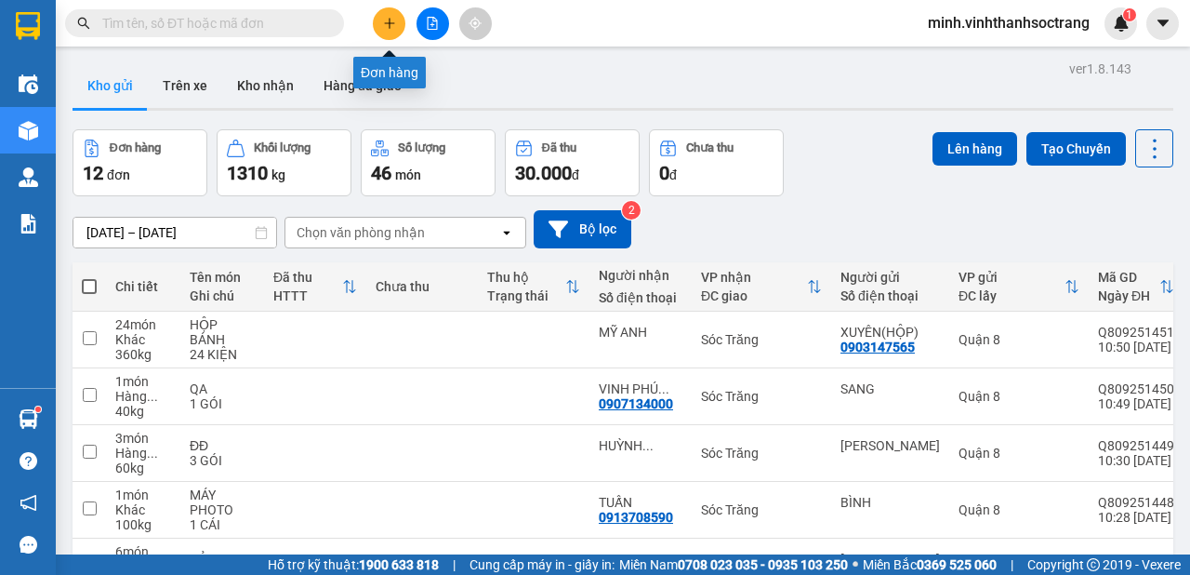
click at [396, 20] on button at bounding box center [389, 23] width 33 height 33
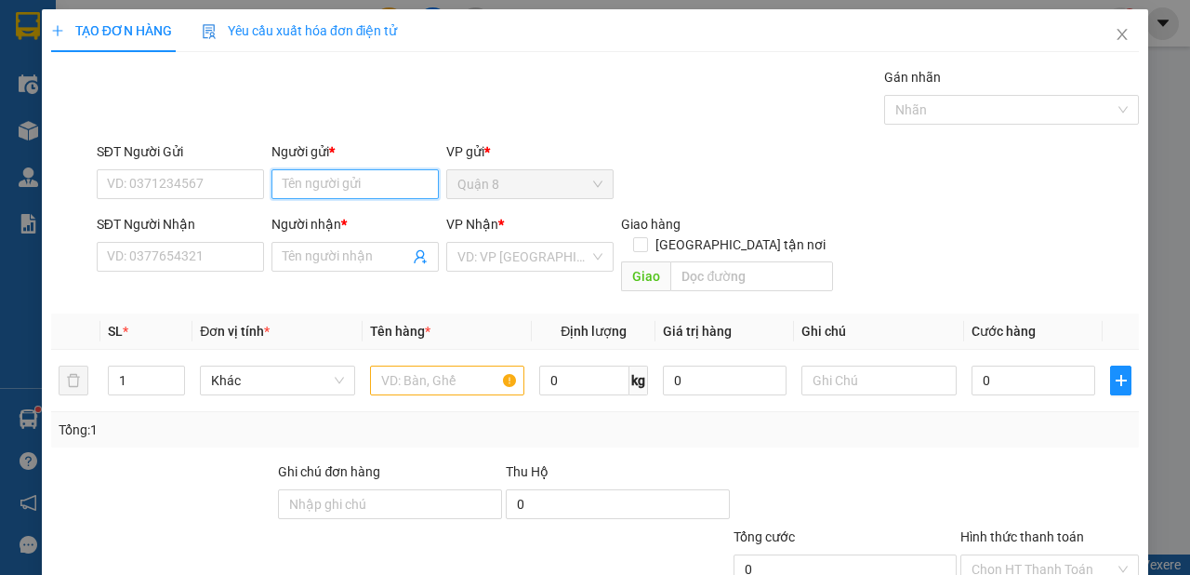
click at [368, 192] on input "Người gửi *" at bounding box center [354, 184] width 167 height 30
type input "THẢO"
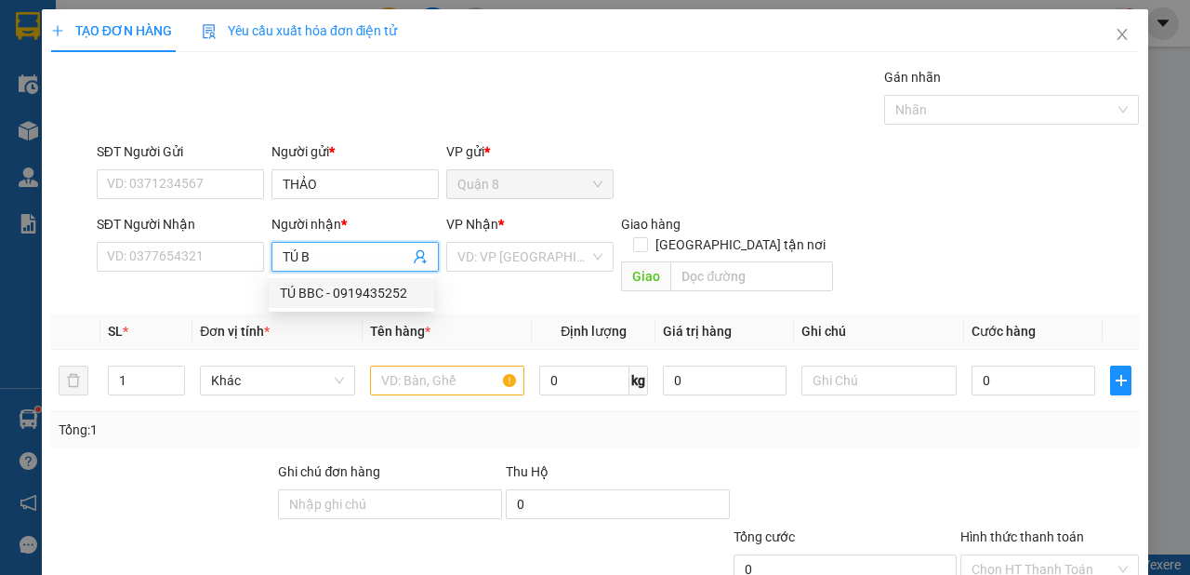
drag, startPoint x: 346, startPoint y: 273, endPoint x: 351, endPoint y: 262, distance: 12.5
click at [349, 271] on body "Kết quả tìm kiếm ( 10000 ) Bộ lọc Mã ĐH Trạng thái Món hàng Thu hộ Tổng cước Ch…" at bounding box center [595, 287] width 1190 height 575
click at [346, 264] on input "TÚ B" at bounding box center [346, 256] width 126 height 20
type input "TÚ"
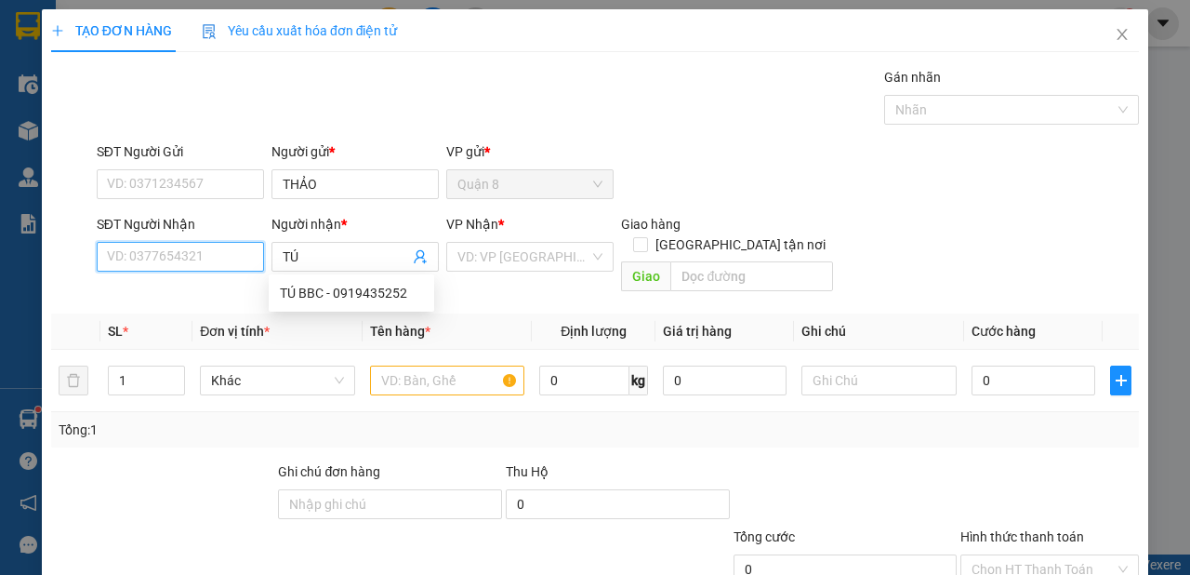
click at [152, 247] on input "SĐT Người Nhận" at bounding box center [180, 257] width 167 height 30
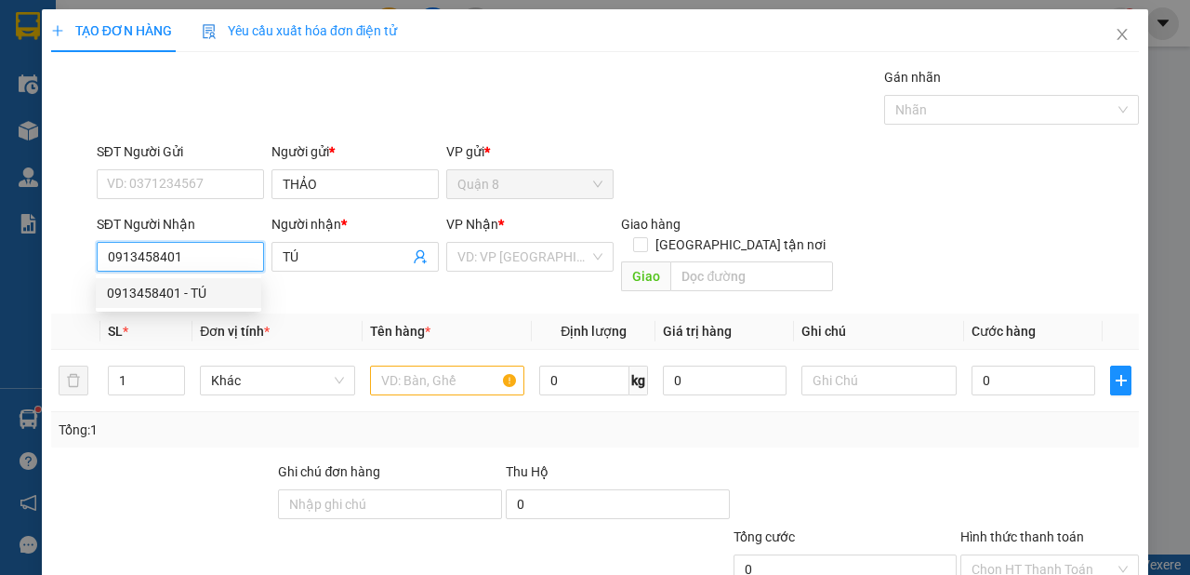
drag, startPoint x: 175, startPoint y: 298, endPoint x: 409, endPoint y: 275, distance: 235.4
click at [175, 298] on div "0913458401 - TÚ" at bounding box center [178, 293] width 143 height 20
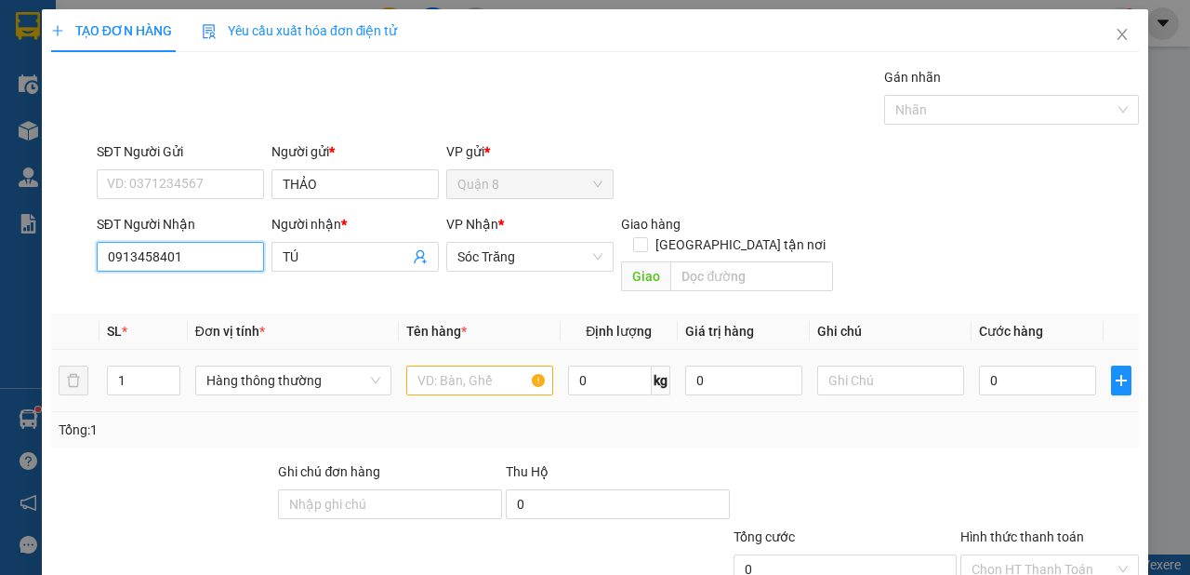
type input "0913458401"
drag, startPoint x: 480, startPoint y: 376, endPoint x: 478, endPoint y: 351, distance: 25.2
click at [479, 374] on div at bounding box center [479, 380] width 147 height 37
click at [479, 365] on input "text" at bounding box center [479, 380] width 147 height 30
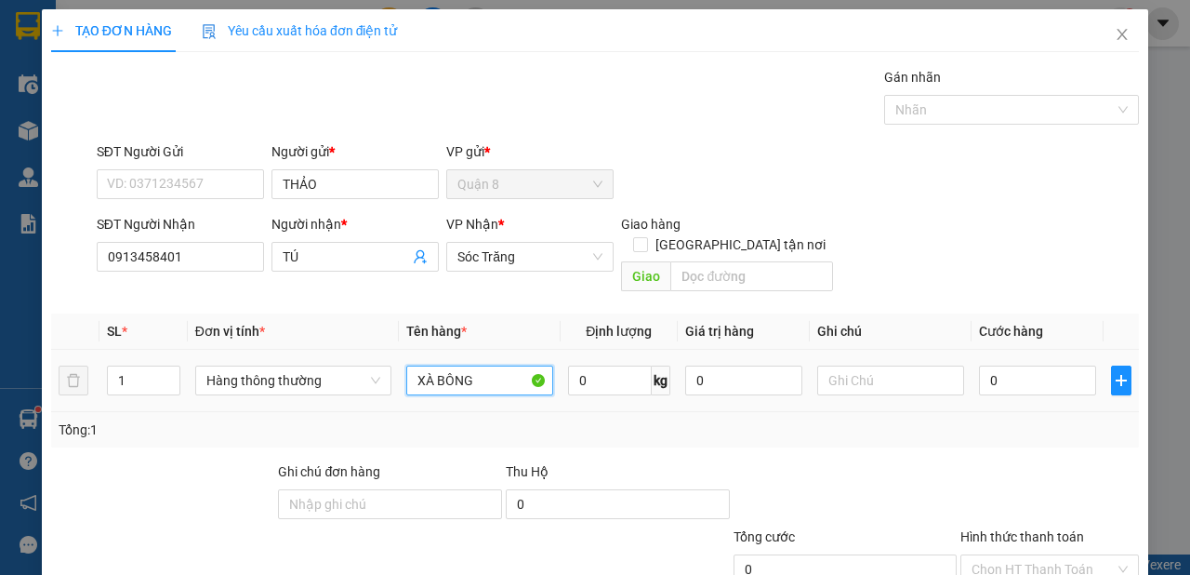
type input "XÀ BÔNG"
type input "20"
type input "1 XÔ"
type input "3"
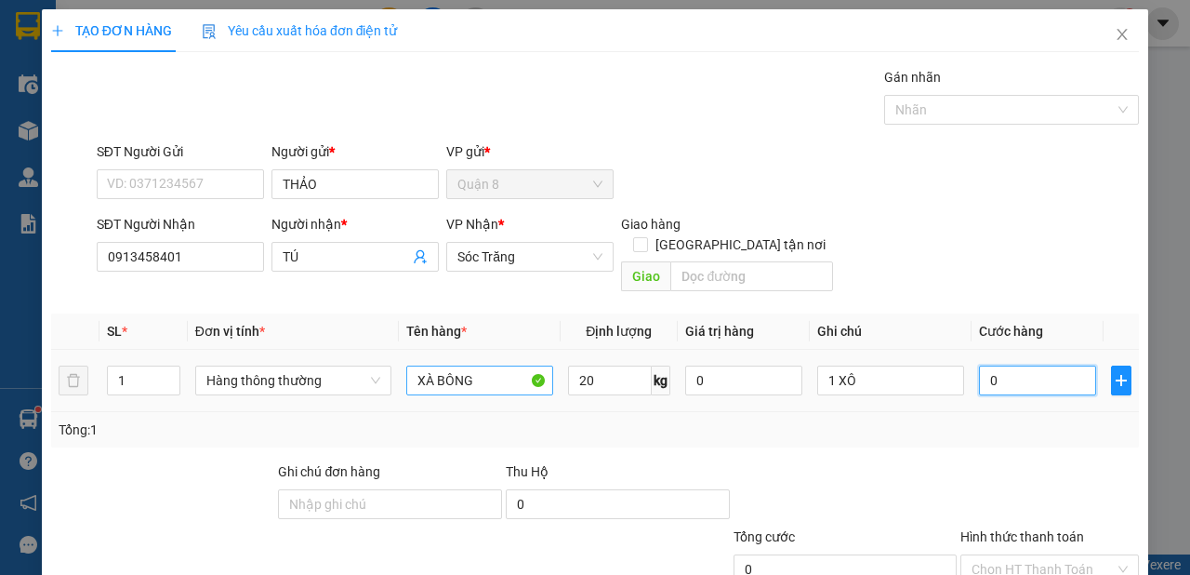
type input "3"
type input "30"
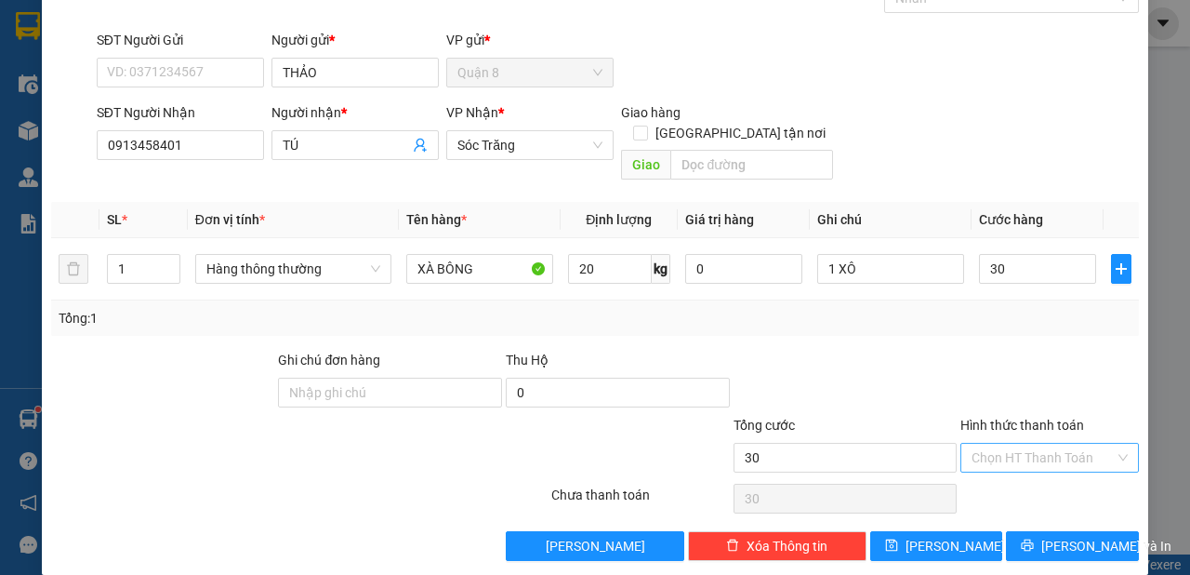
type input "30.000"
click at [982, 444] on input "Hình thức thanh toán" at bounding box center [1043, 458] width 143 height 28
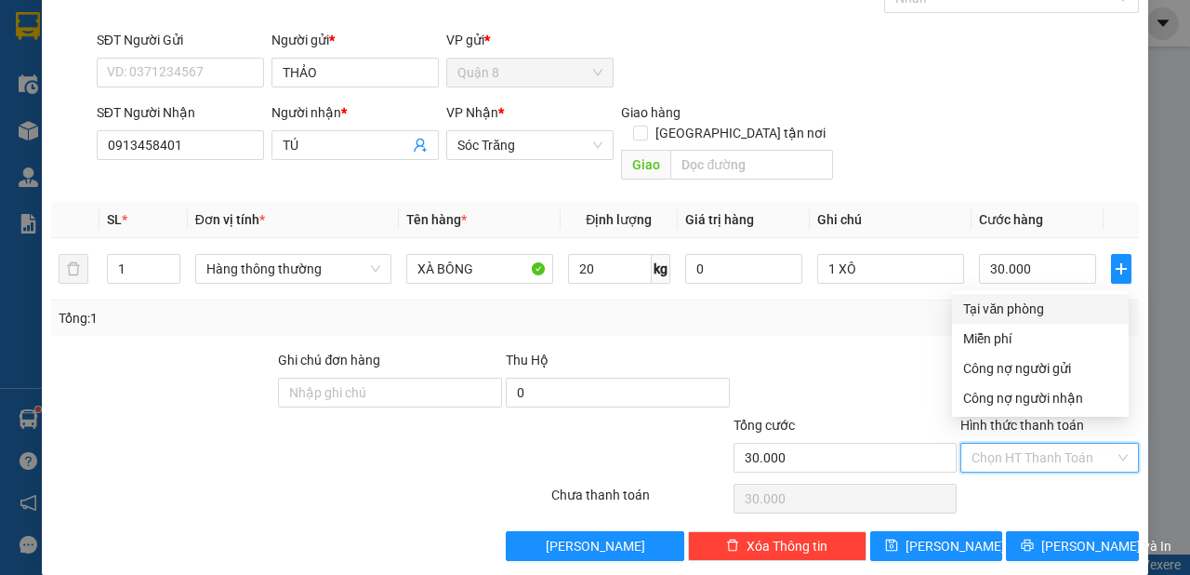
click at [992, 306] on div "Tại văn phòng" at bounding box center [1040, 308] width 154 height 20
type input "0"
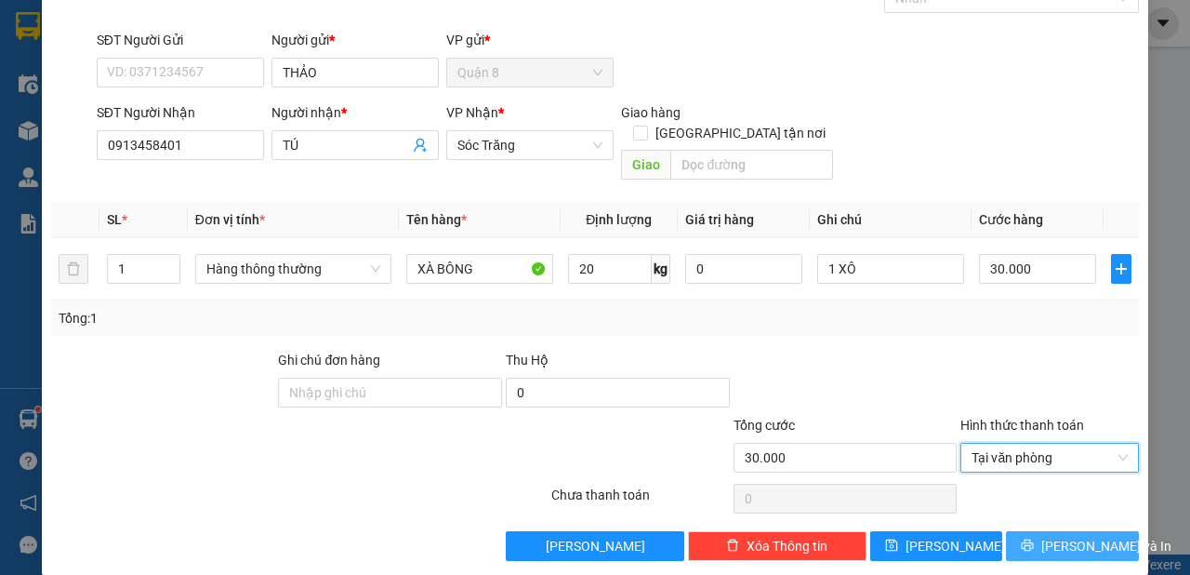
click at [1041, 531] on button "[PERSON_NAME] và In" at bounding box center [1072, 546] width 133 height 30
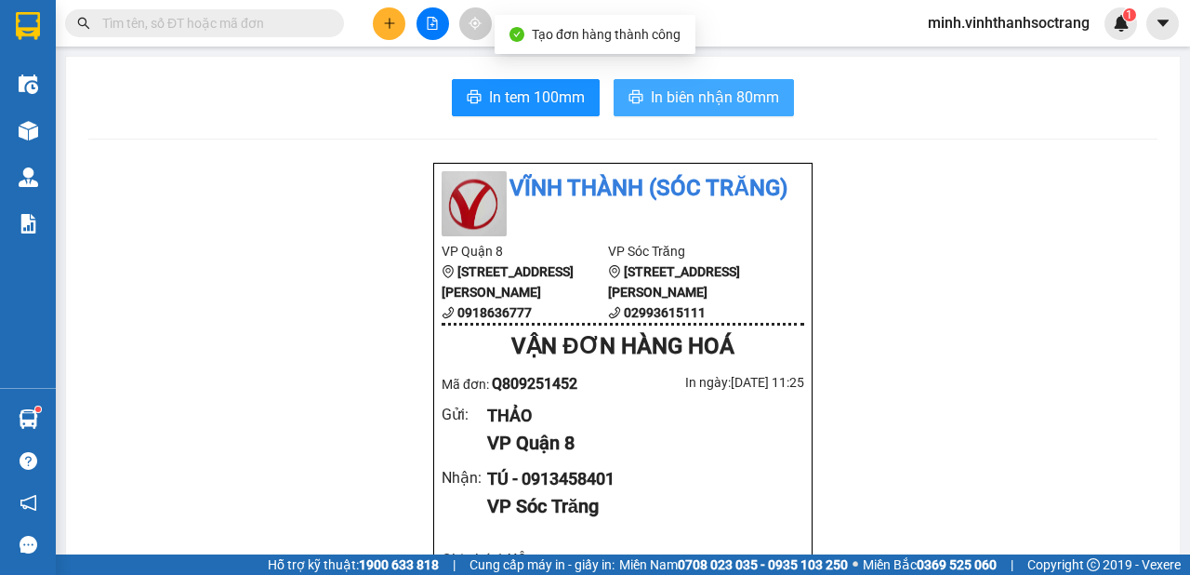
drag, startPoint x: 667, startPoint y: 79, endPoint x: 703, endPoint y: 110, distance: 47.5
click at [667, 86] on button "In biên nhận 80mm" at bounding box center [704, 97] width 180 height 37
